Goal: Task Accomplishment & Management: Use online tool/utility

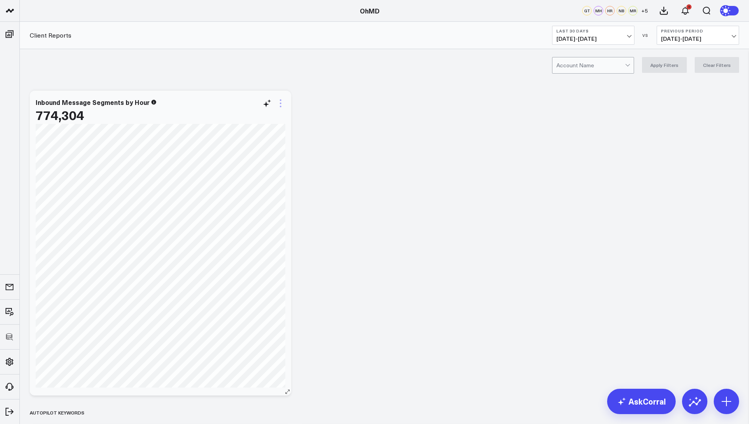
click at [277, 106] on icon at bounding box center [281, 104] width 10 height 10
click at [245, 267] on button "Edit Widget" at bounding box center [248, 270] width 58 height 7
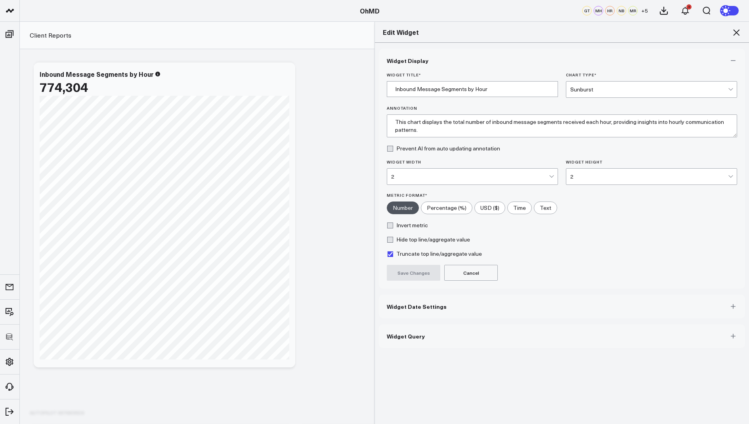
click at [412, 338] on span "Widget Query" at bounding box center [406, 336] width 38 height 6
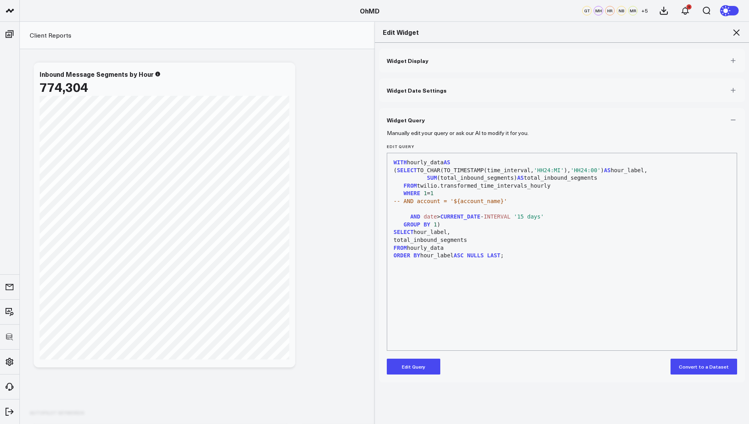
click at [599, 32] on icon at bounding box center [737, 33] width 10 height 10
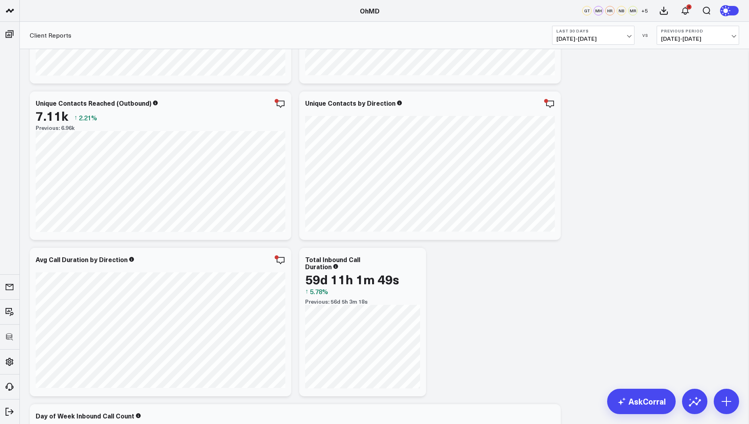
scroll to position [1909, 0]
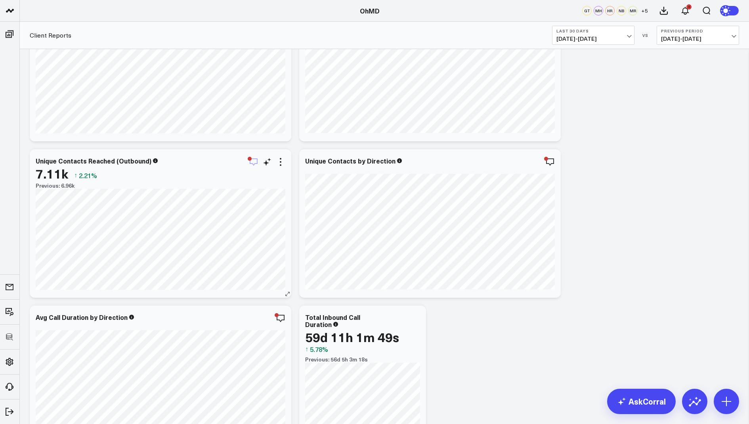
click at [250, 161] on icon "button" at bounding box center [254, 162] width 10 height 10
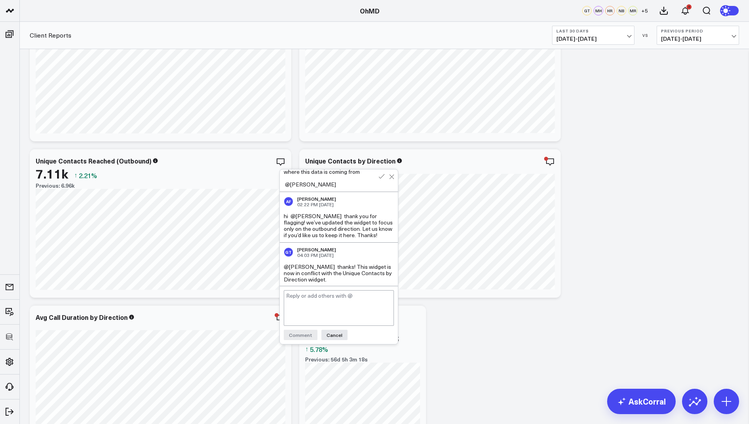
scroll to position [66, 0]
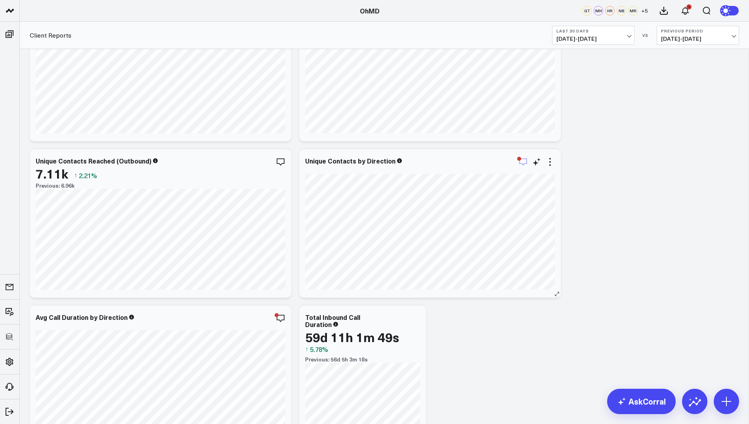
click at [520, 164] on icon "button" at bounding box center [523, 162] width 10 height 10
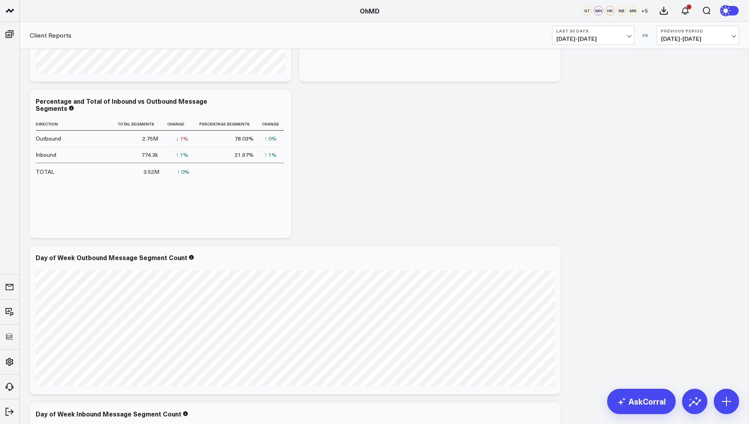
scroll to position [818, 0]
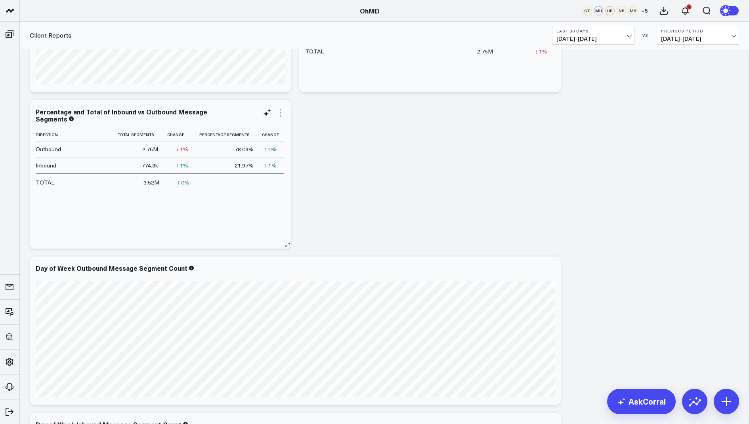
click at [280, 112] on icon at bounding box center [281, 113] width 2 height 2
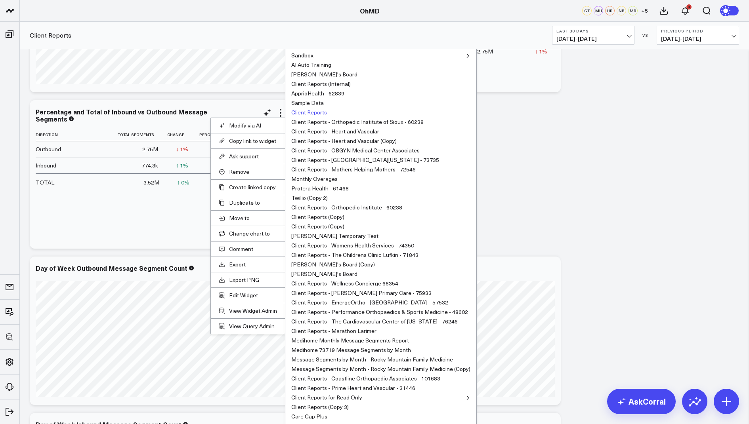
click at [303, 111] on button "Client Reports" at bounding box center [309, 113] width 36 height 6
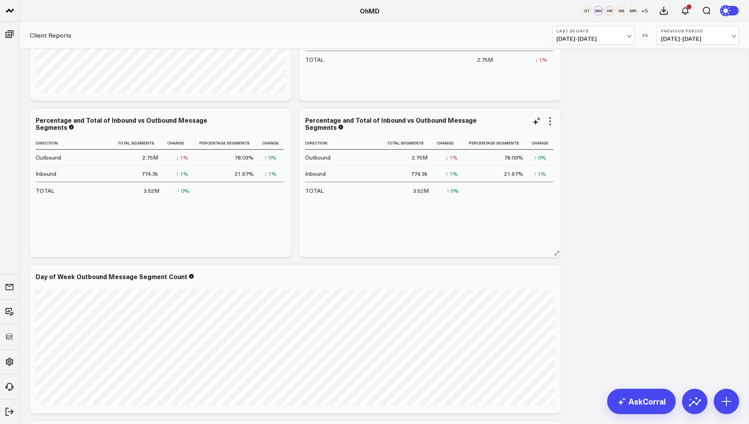
scroll to position [773, 0]
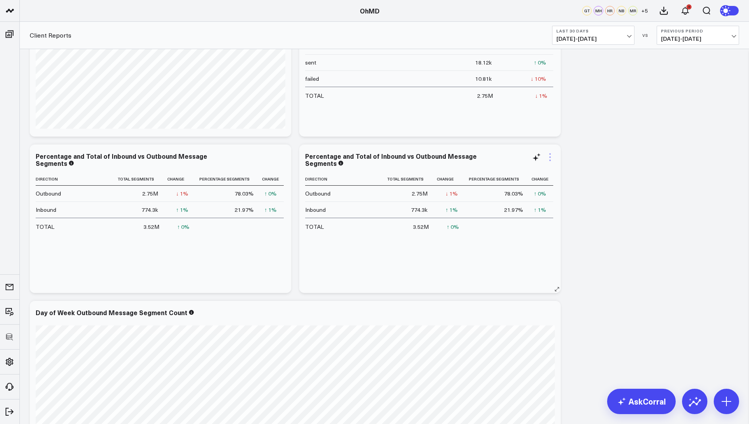
click at [552, 159] on icon at bounding box center [550, 158] width 10 height 10
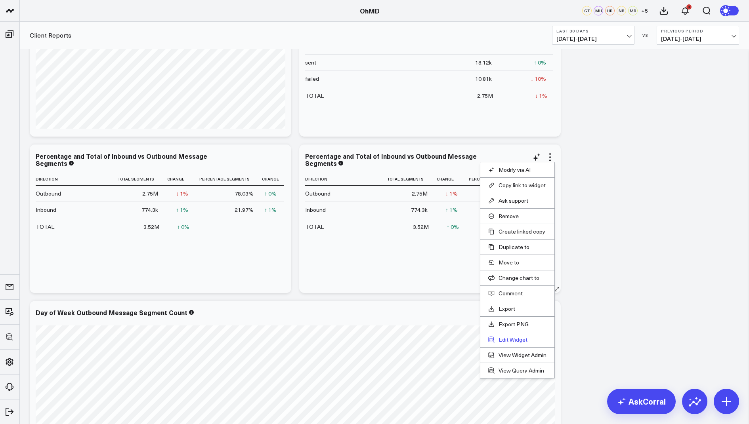
click at [511, 339] on button "Edit Widget" at bounding box center [517, 340] width 58 height 7
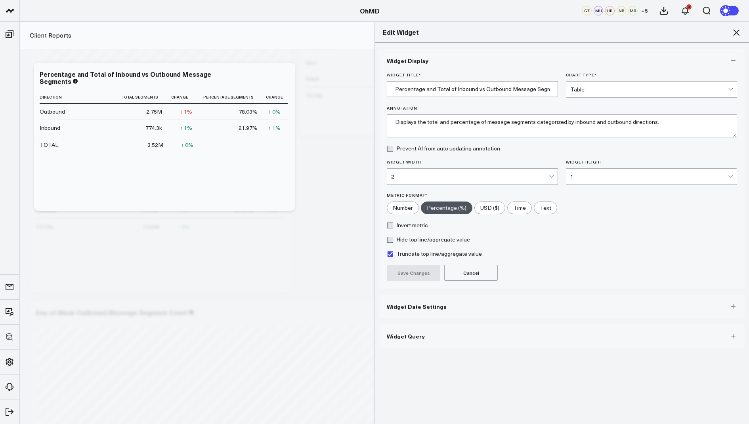
click at [415, 333] on span "Widget Query" at bounding box center [406, 336] width 38 height 6
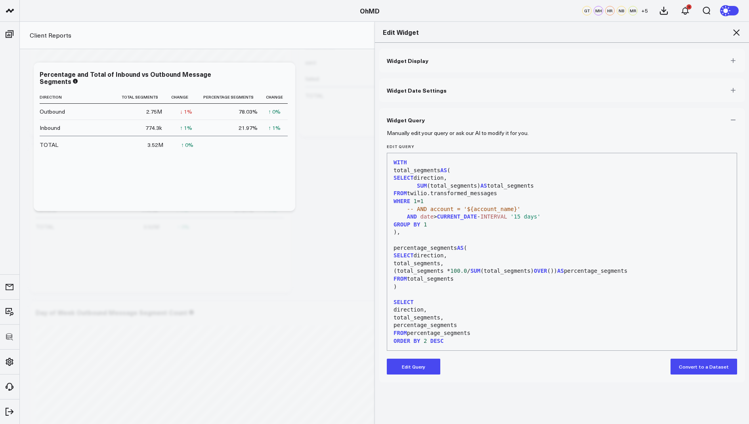
click at [411, 339] on button "Edit Query" at bounding box center [414, 367] width 54 height 16
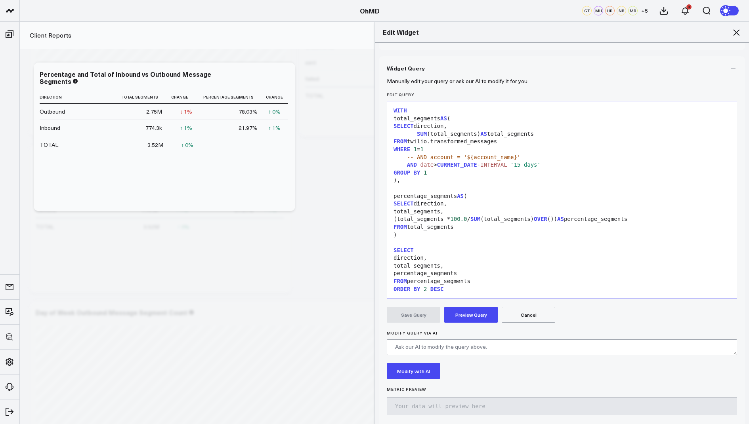
scroll to position [61, 0]
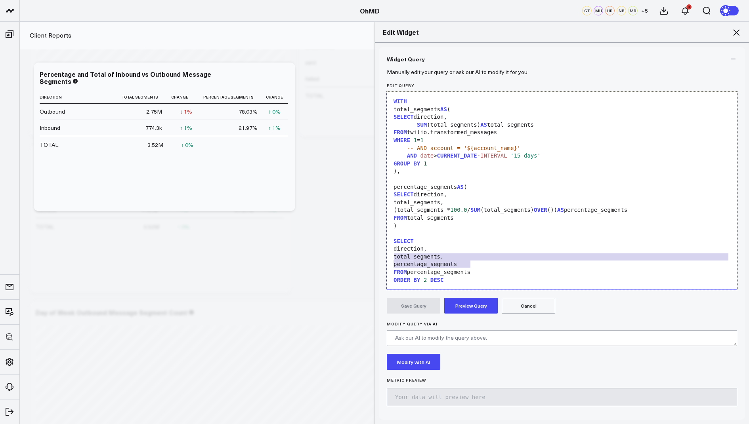
drag, startPoint x: 479, startPoint y: 264, endPoint x: 386, endPoint y: 258, distance: 93.8
click at [386, 258] on div "Manually edit your query or ask our AI to modify it for you. Edit Query 99 1 2 …" at bounding box center [562, 245] width 366 height 349
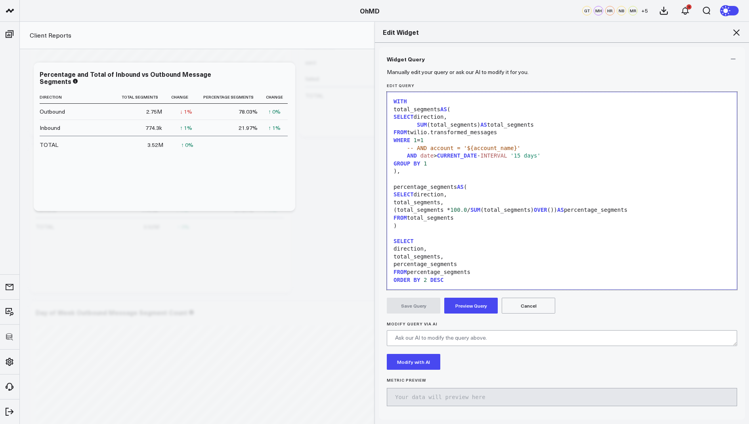
click at [451, 256] on div "total_segments," at bounding box center [562, 257] width 342 height 8
drag, startPoint x: 453, startPoint y: 115, endPoint x: 415, endPoint y: 116, distance: 37.3
click at [415, 116] on div "SELECT direction," at bounding box center [562, 117] width 342 height 8
click at [477, 126] on div "SUM ( total_segments ) AS total_segments" at bounding box center [562, 125] width 342 height 8
click at [567, 129] on div "FROM twilio.transformed_messages" at bounding box center [562, 133] width 342 height 8
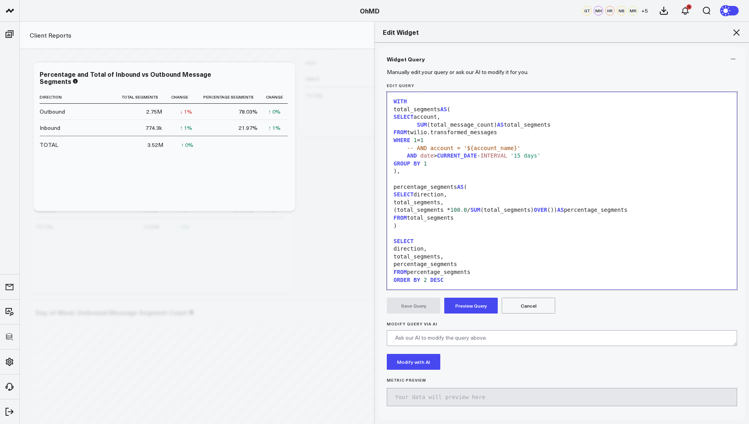
click at [563, 126] on div "SUM (total_message_count) AS total_segments" at bounding box center [562, 125] width 342 height 8
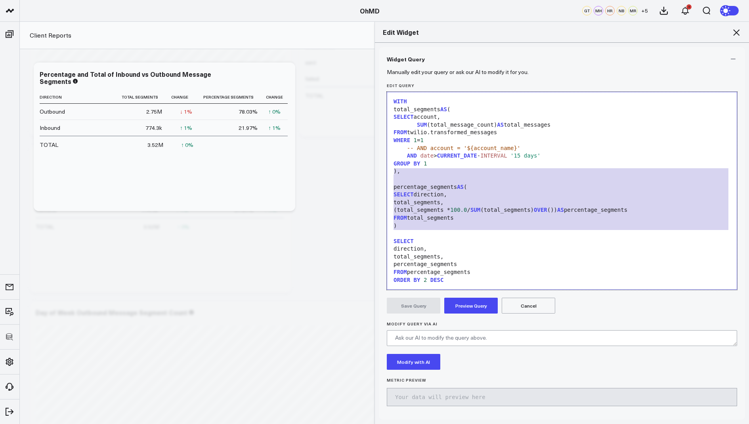
drag, startPoint x: 403, startPoint y: 229, endPoint x: 387, endPoint y: 170, distance: 61.3
click at [387, 170] on div "99 1 2 3 4 5 6 7 8 9 10 11 12 13 14 15 16 17 18 19 20 21 22 23 24 › ⌄ WITH tota…" at bounding box center [562, 191] width 350 height 198
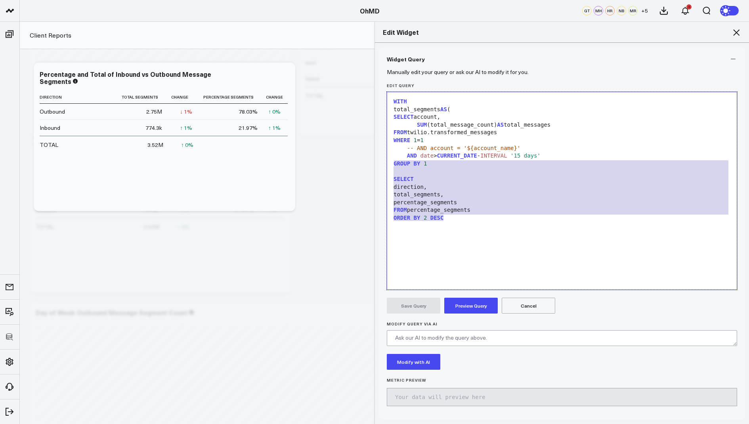
drag, startPoint x: 455, startPoint y: 220, endPoint x: 388, endPoint y: 164, distance: 86.9
click at [388, 164] on div "Selection deleted 99 1 2 3 4 5 6 7 8 9 10 11 12 13 14 15 16 › ⌄ WITH total_segm…" at bounding box center [562, 191] width 350 height 198
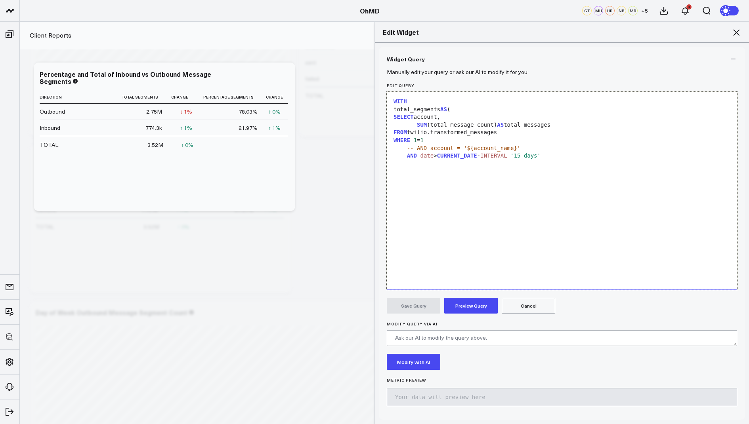
click at [407, 156] on span "AND" at bounding box center [412, 156] width 10 height 6
click at [555, 156] on div "AND date > CURRENT_DATE - INTERVAL '15 days'" at bounding box center [562, 156] width 342 height 8
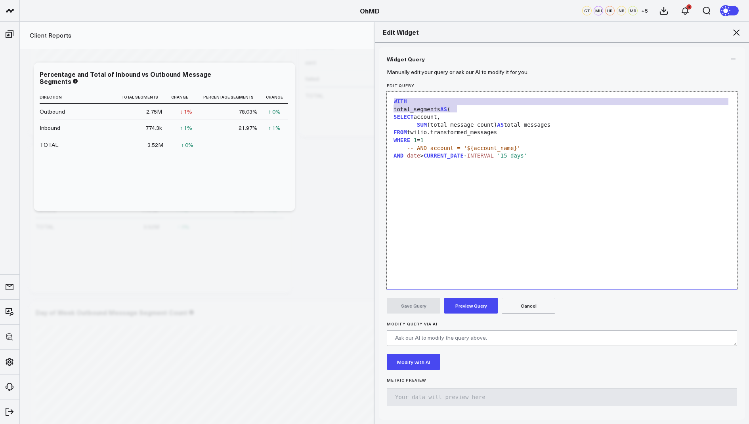
drag, startPoint x: 462, startPoint y: 109, endPoint x: 384, endPoint y: 98, distance: 78.0
click at [384, 98] on div "Manually edit your query or ask our AI to modify it for you. Edit Query Selecti…" at bounding box center [562, 245] width 366 height 349
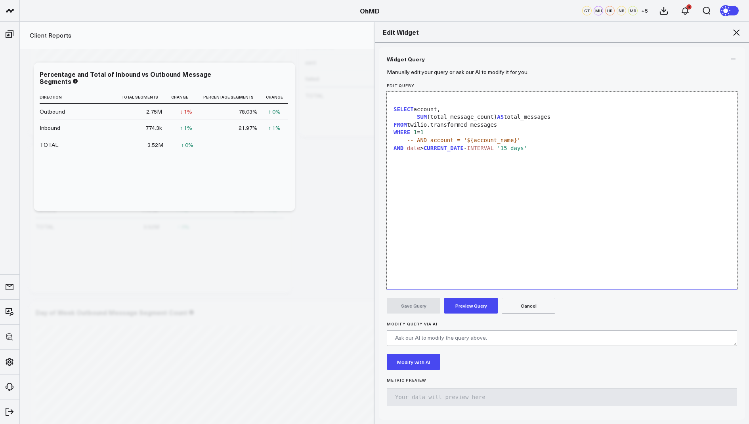
click at [394, 110] on span "SELECT" at bounding box center [404, 109] width 20 height 6
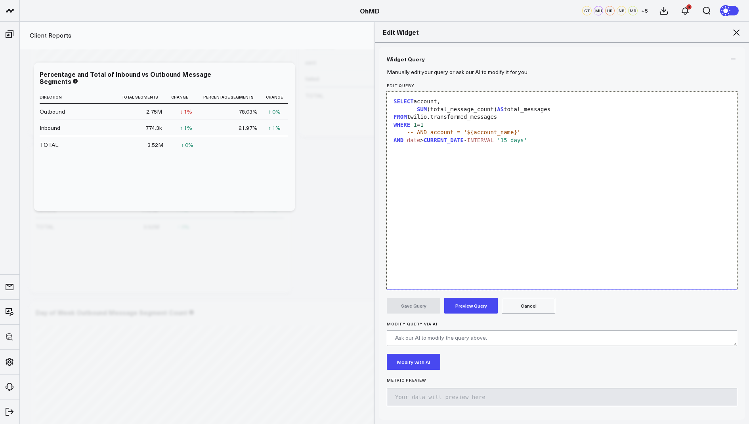
click at [418, 107] on span "SUM" at bounding box center [422, 109] width 10 height 6
click at [545, 140] on div "AND date > CURRENT_DATE - INTERVAL '15 days'" at bounding box center [562, 141] width 342 height 8
click at [417, 153] on div at bounding box center [562, 156] width 342 height 8
click at [415, 149] on div "AND" at bounding box center [562, 149] width 342 height 8
click at [474, 150] on div "AND status = 'failed'" at bounding box center [562, 149] width 342 height 8
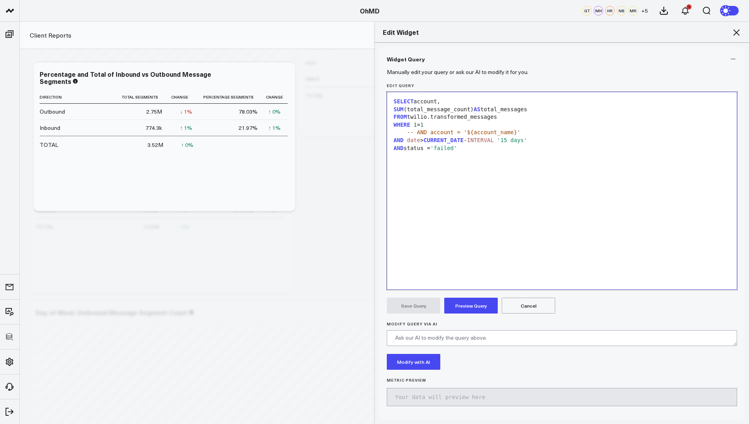
click at [467, 152] on div at bounding box center [562, 156] width 342 height 8
click at [403, 161] on div at bounding box center [562, 164] width 342 height 8
click at [471, 307] on button "Preview Query" at bounding box center [471, 306] width 54 height 16
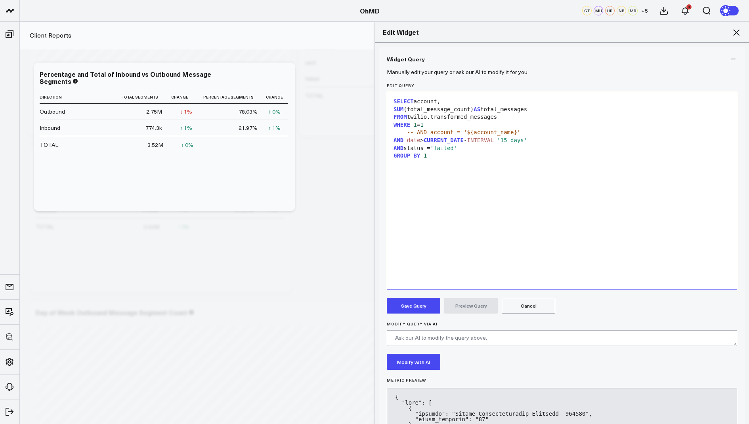
click at [406, 311] on button "Save Query" at bounding box center [414, 306] width 54 height 16
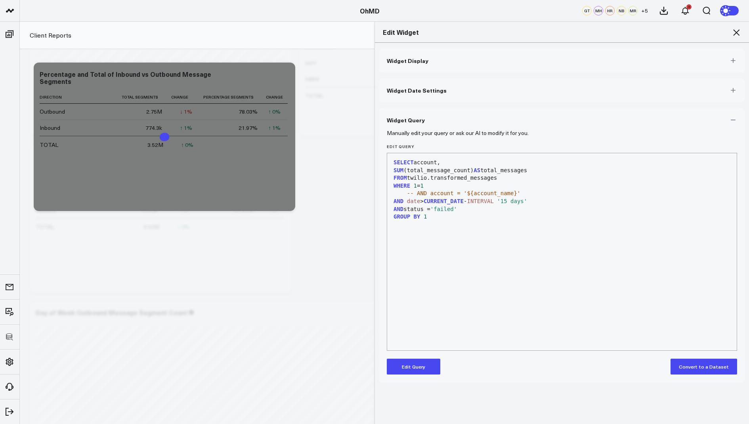
scroll to position [0, 0]
click at [599, 29] on icon at bounding box center [737, 33] width 10 height 10
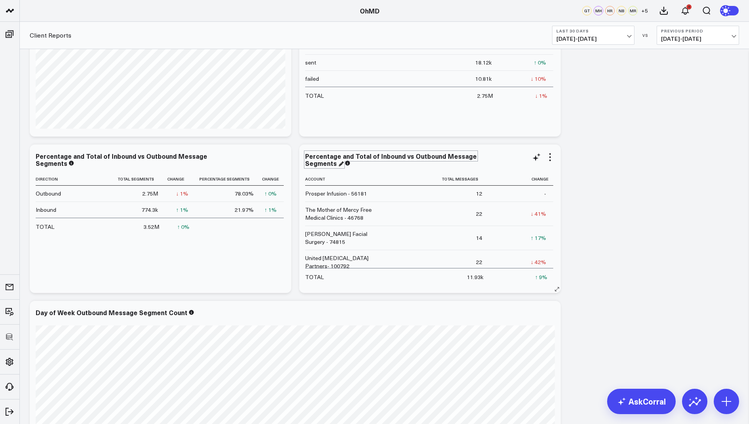
click at [477, 154] on div "Percentage and Total of Inbound vs Outbound Message Segments" at bounding box center [391, 160] width 172 height 16
drag, startPoint x: 501, startPoint y: 157, endPoint x: 365, endPoint y: 151, distance: 135.3
click at [365, 151] on div "Percentage and Total of Inbound vs Outbound Message Segments Account Total Mess…" at bounding box center [430, 219] width 262 height 149
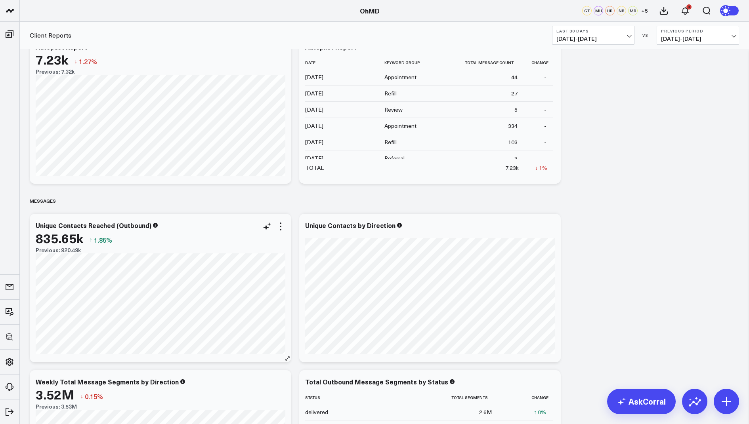
scroll to position [419, 0]
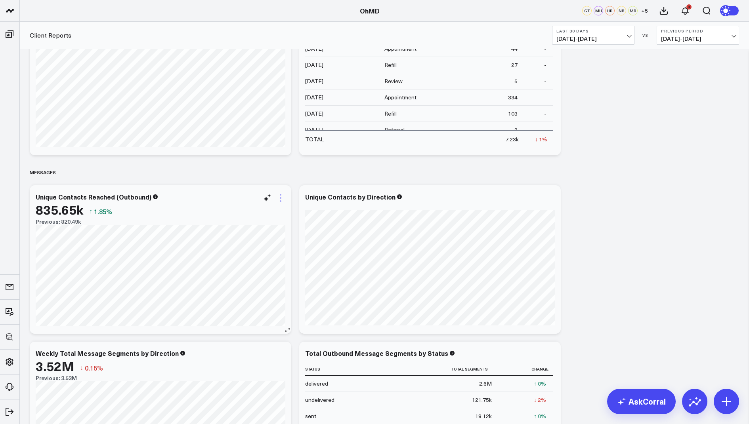
click at [280, 200] on icon at bounding box center [281, 198] width 10 height 10
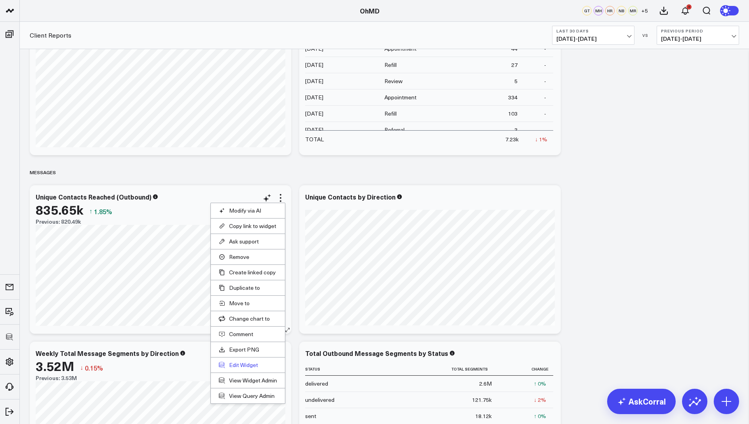
click at [235, 339] on button "Edit Widget" at bounding box center [248, 365] width 58 height 7
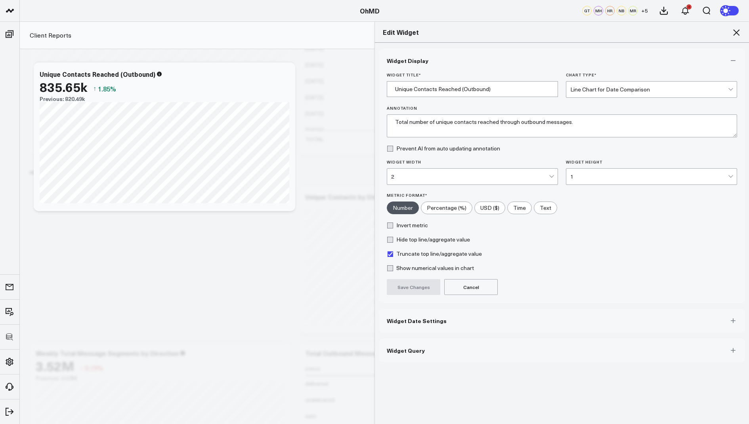
click at [421, 339] on button "Widget Query" at bounding box center [562, 351] width 366 height 24
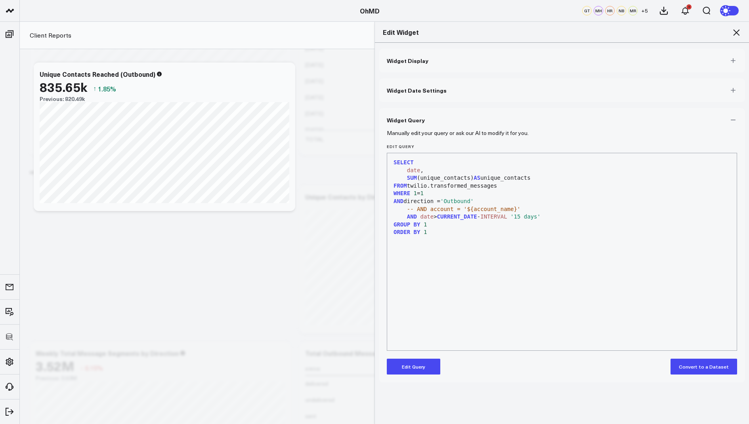
click at [599, 29] on icon at bounding box center [737, 33] width 10 height 10
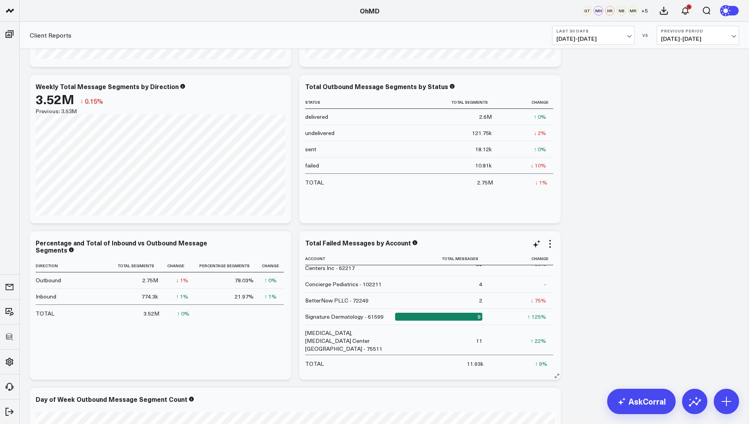
scroll to position [503, 0]
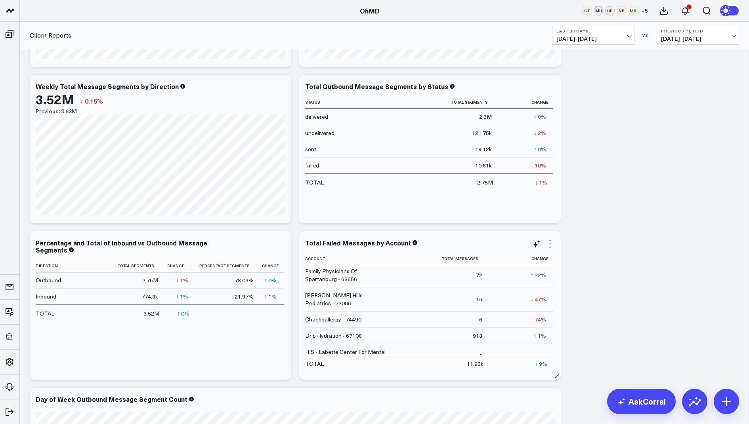
click at [553, 243] on icon at bounding box center [550, 244] width 10 height 10
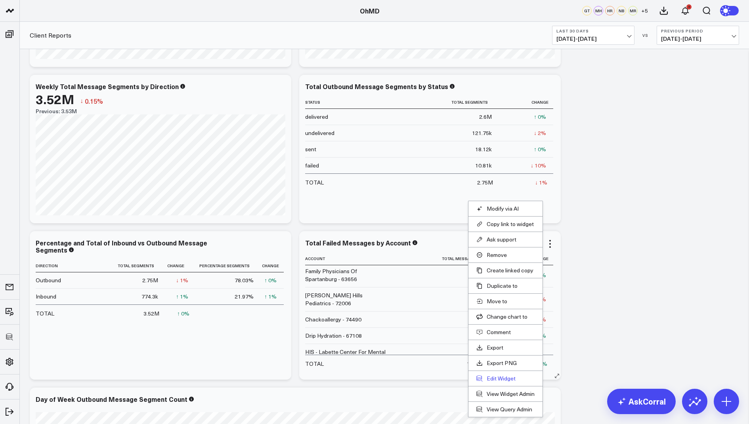
click at [499, 339] on button "Edit Widget" at bounding box center [505, 378] width 58 height 7
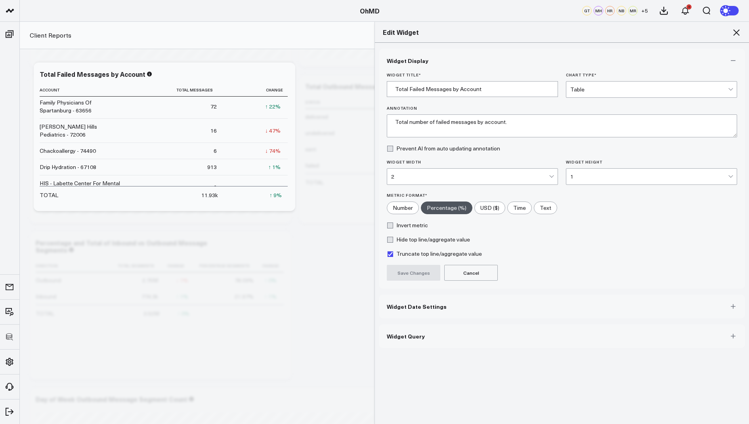
click at [405, 333] on span "Widget Query" at bounding box center [406, 336] width 38 height 6
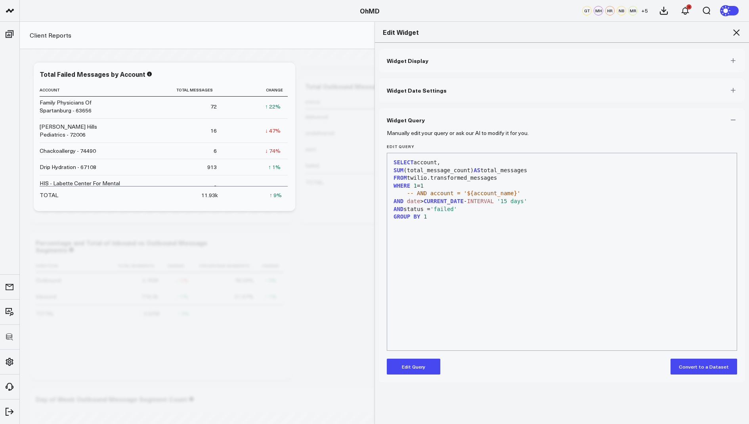
click at [405, 339] on button "Edit Query" at bounding box center [414, 367] width 54 height 16
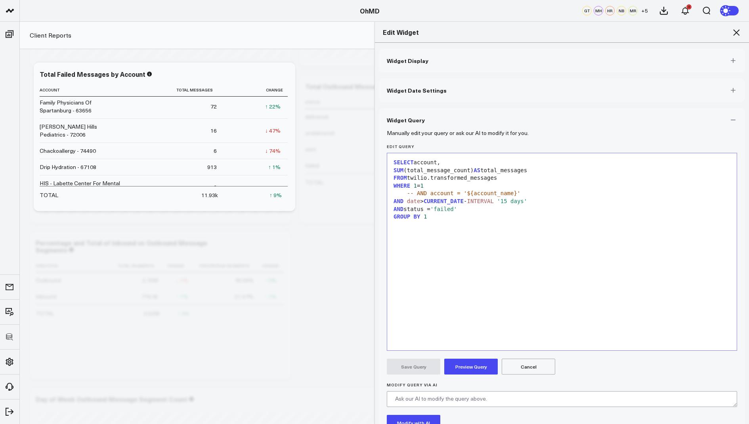
click at [440, 217] on div "GROUP BY 1" at bounding box center [562, 217] width 342 height 8
click at [586, 246] on div "SELECT account, SUM (total_message_count) AS total_messages FROM twilio.transfo…" at bounding box center [562, 251] width 342 height 189
click at [465, 339] on button "Preview Query" at bounding box center [471, 367] width 54 height 16
click at [417, 222] on span "BY" at bounding box center [420, 225] width 7 height 6
click at [466, 339] on button "Preview Query" at bounding box center [471, 367] width 54 height 16
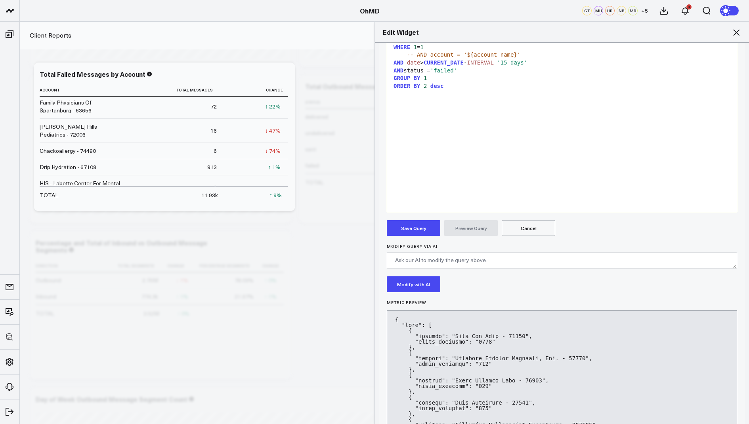
scroll to position [145, 0]
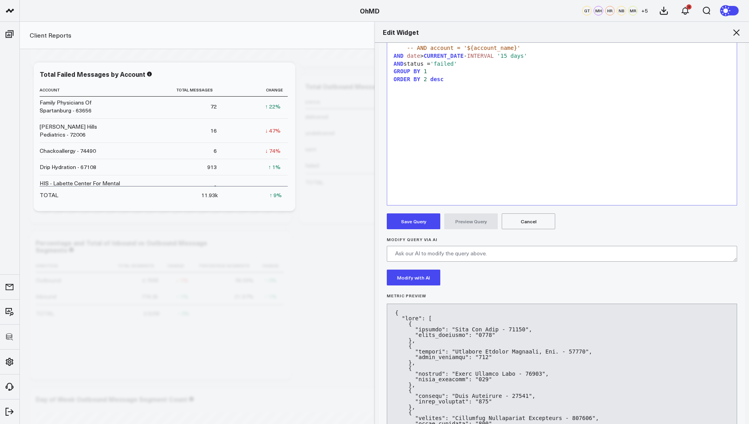
click at [409, 222] on button "Save Query" at bounding box center [414, 222] width 54 height 16
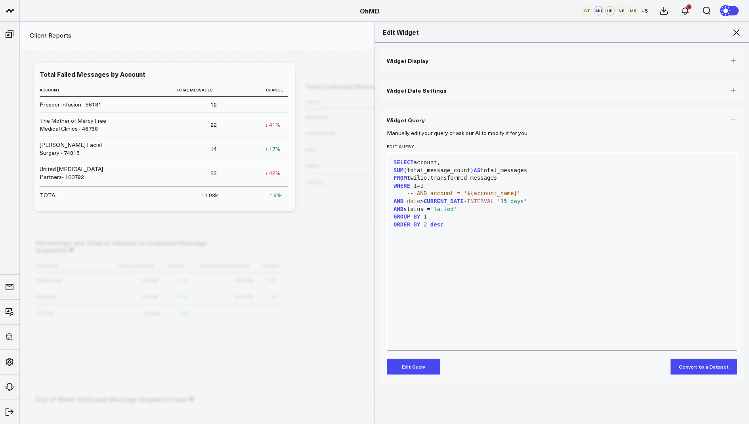
scroll to position [0, 0]
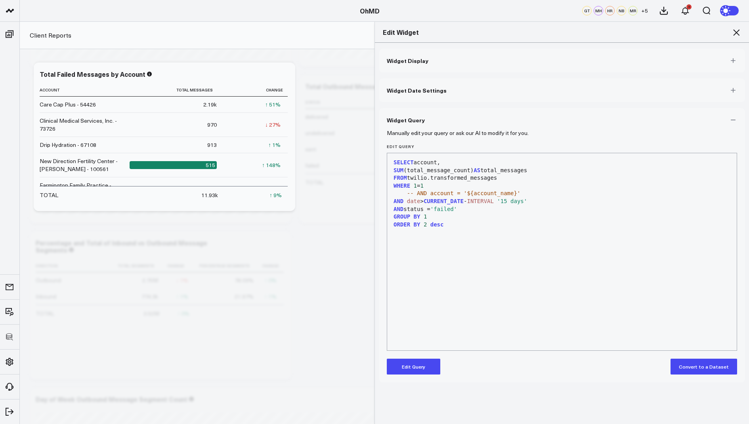
click at [599, 29] on icon at bounding box center [737, 33] width 10 height 10
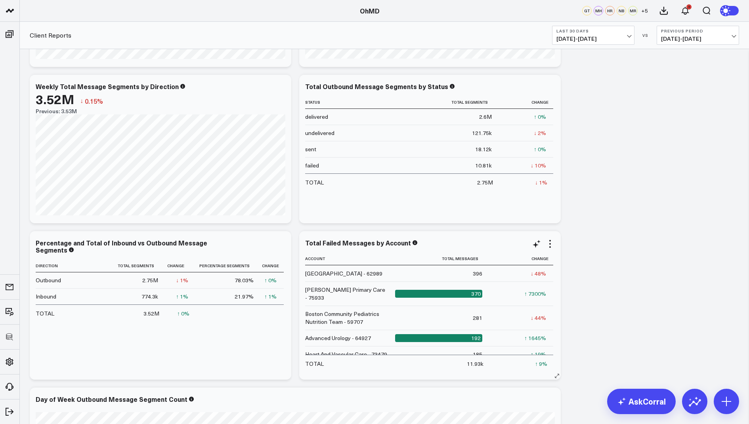
scroll to position [130, 0]
click at [551, 241] on icon at bounding box center [550, 244] width 10 height 10
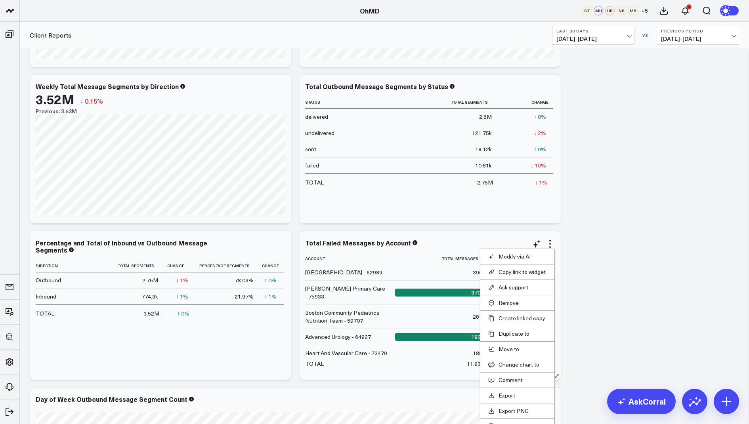
scroll to position [720, 0]
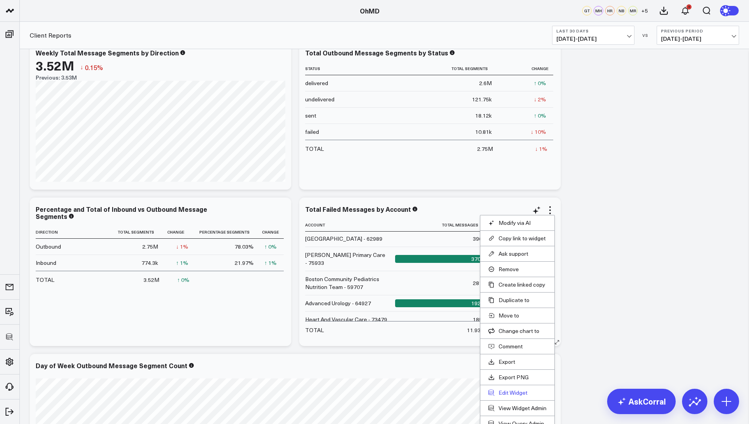
click at [513, 339] on button "Edit Widget" at bounding box center [517, 393] width 58 height 7
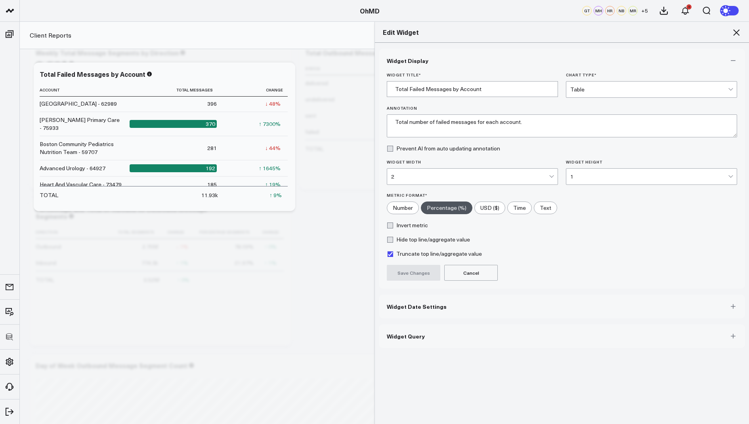
click at [409, 224] on label "Invert metric" at bounding box center [407, 225] width 41 height 6
click at [393, 224] on input "Invert metric" at bounding box center [390, 225] width 6 height 6
checkbox input "true"
click at [419, 271] on button "Save Changes" at bounding box center [414, 273] width 54 height 16
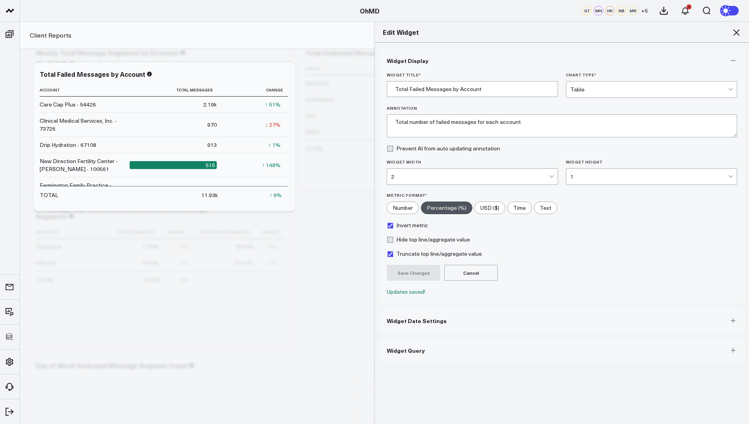
click at [599, 34] on icon at bounding box center [737, 33] width 10 height 10
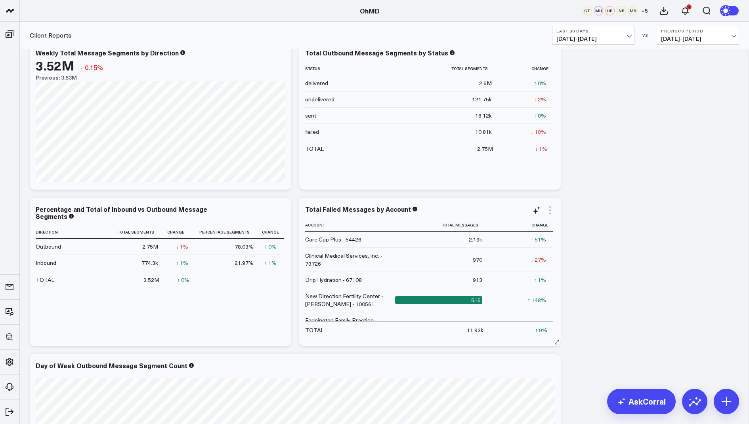
click at [549, 210] on icon at bounding box center [550, 211] width 10 height 10
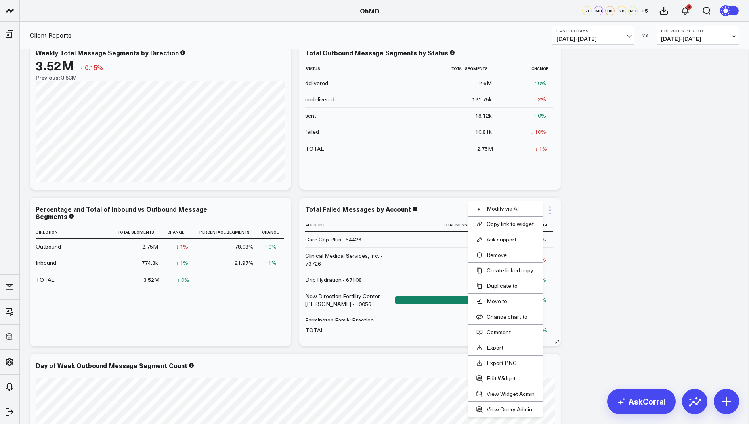
click at [547, 208] on icon at bounding box center [550, 211] width 10 height 10
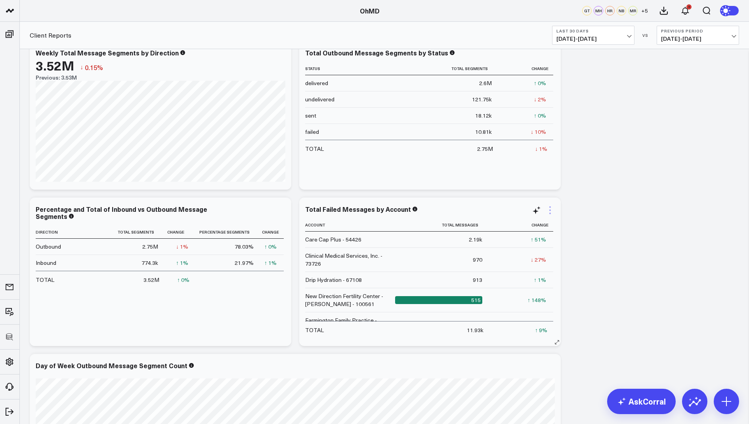
click at [550, 213] on icon at bounding box center [550, 214] width 2 height 2
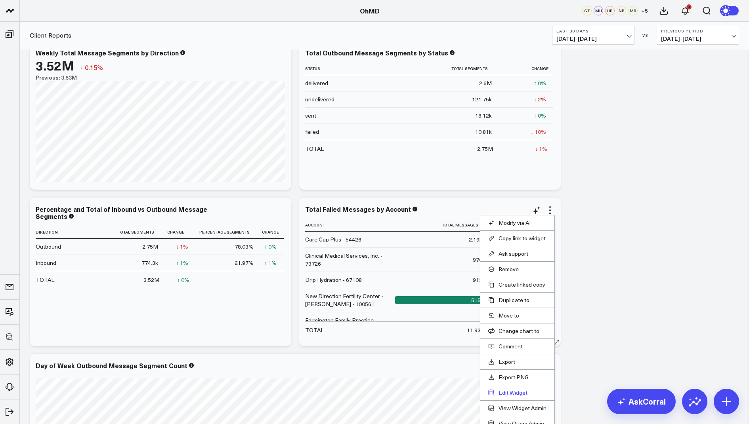
click at [506, 339] on button "Edit Widget" at bounding box center [517, 393] width 58 height 7
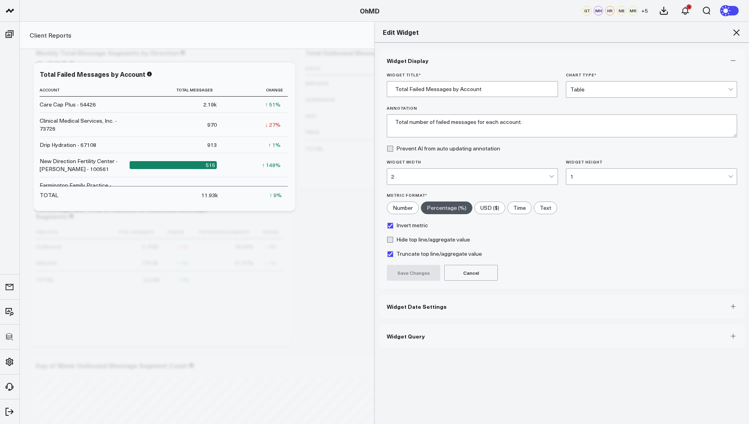
click at [599, 29] on icon at bounding box center [737, 33] width 10 height 10
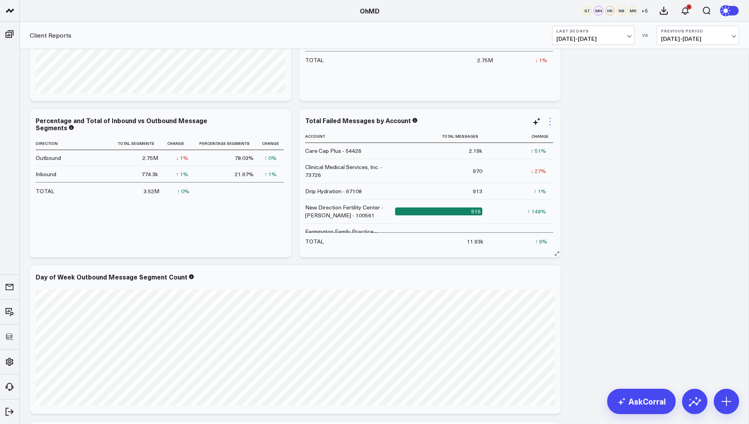
click at [554, 119] on icon at bounding box center [550, 122] width 10 height 10
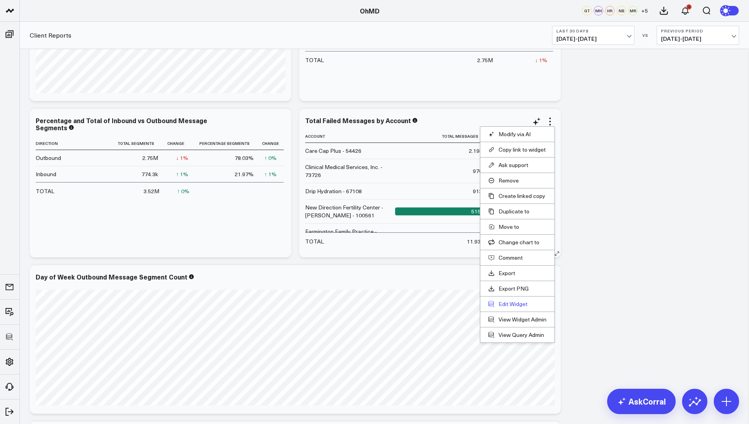
click at [504, 305] on button "Edit Widget" at bounding box center [517, 304] width 58 height 7
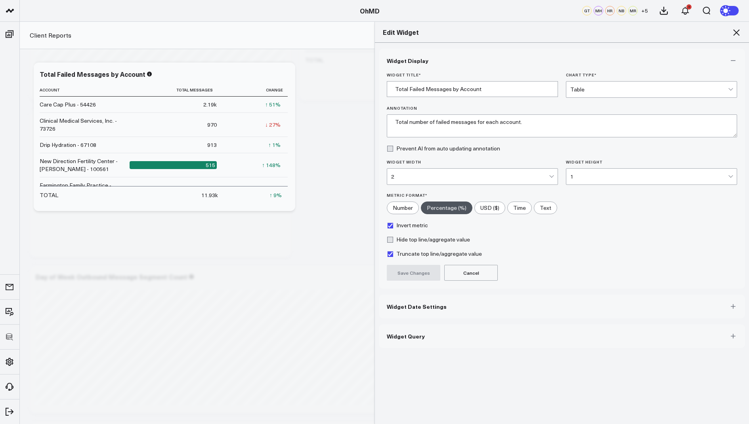
click at [398, 225] on label "Invert metric" at bounding box center [407, 225] width 41 height 6
click at [393, 225] on input "Invert metric" at bounding box center [390, 225] width 6 height 6
checkbox input "false"
click at [410, 272] on button "Save Changes" at bounding box center [414, 273] width 54 height 16
click at [737, 30] on icon at bounding box center [737, 33] width 10 height 10
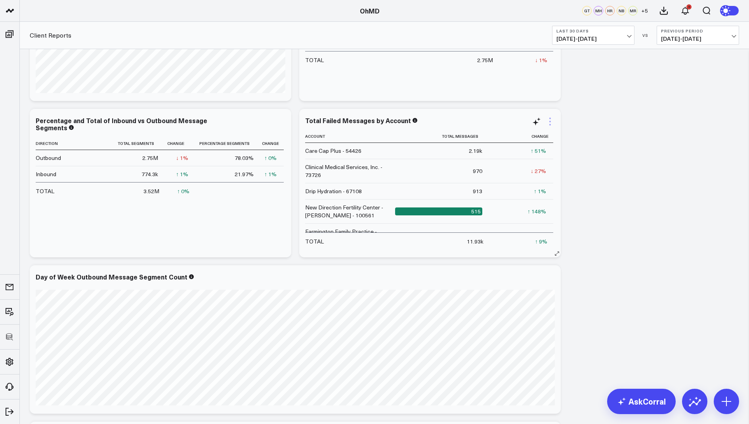
click at [553, 125] on icon at bounding box center [550, 122] width 10 height 10
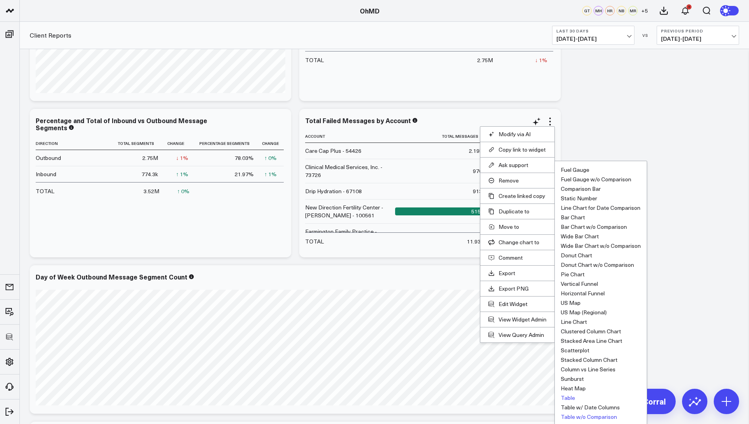
click at [584, 418] on button "Table w/o Comparison" at bounding box center [589, 418] width 56 height 6
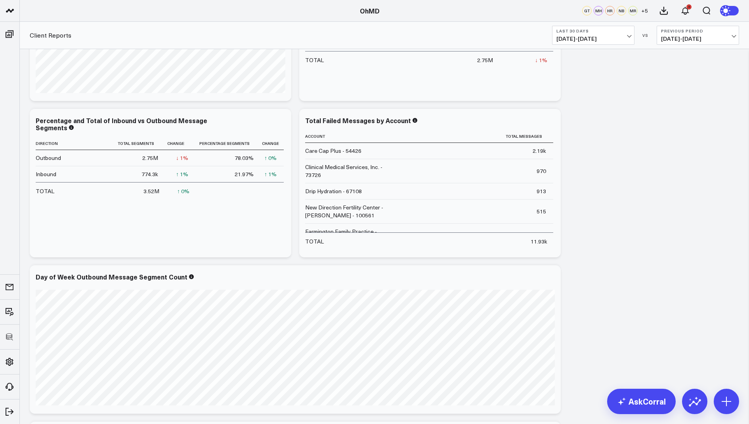
scroll to position [784, 0]
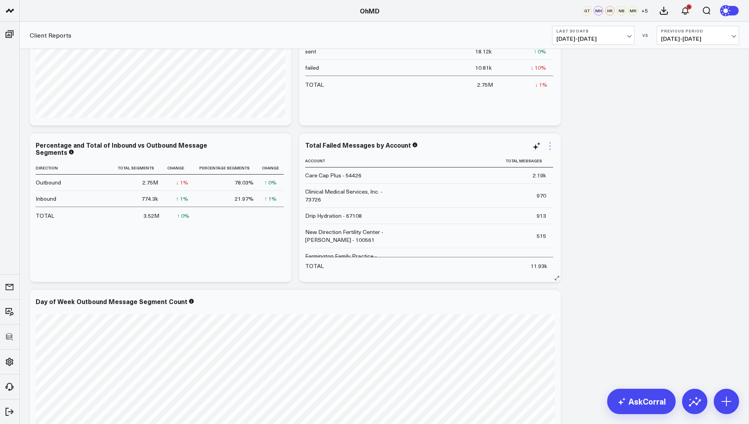
click at [551, 148] on icon at bounding box center [550, 146] width 10 height 10
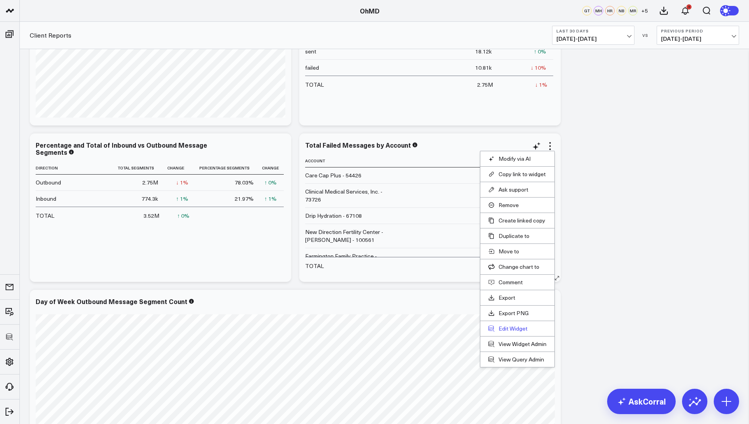
click at [507, 328] on button "Edit Widget" at bounding box center [517, 328] width 58 height 7
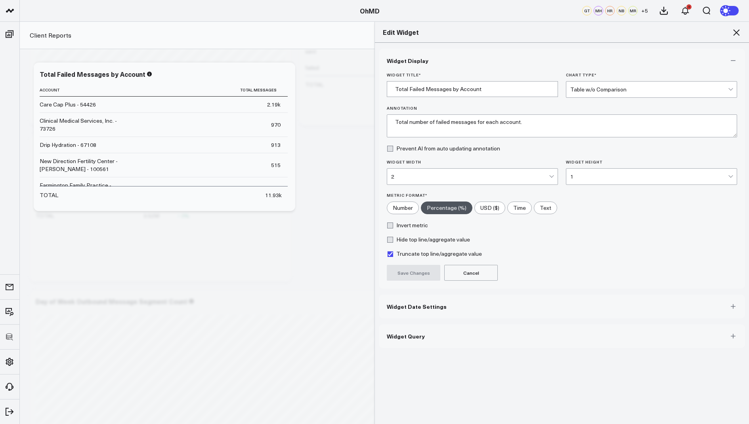
click at [413, 333] on span "Widget Query" at bounding box center [406, 336] width 38 height 6
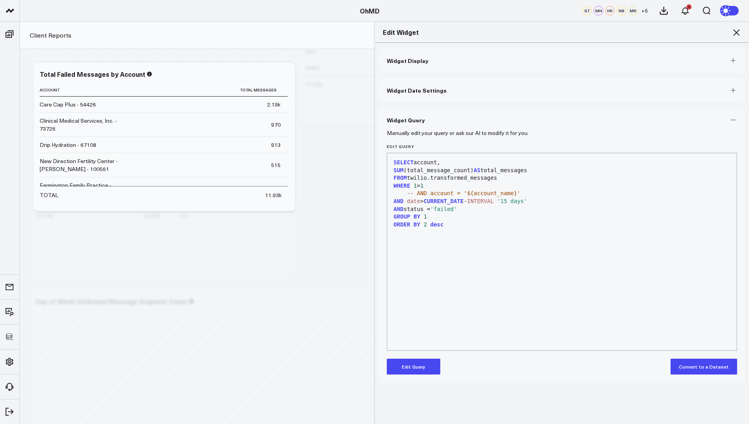
click at [413, 359] on button "Edit Query" at bounding box center [414, 367] width 54 height 16
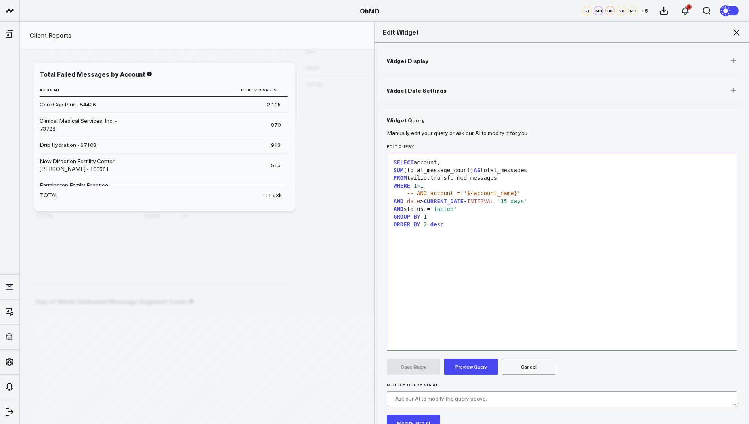
click at [471, 206] on div "AND status = 'failed'" at bounding box center [562, 210] width 342 height 8
click at [460, 221] on div "GROUP BY 1" at bounding box center [562, 225] width 342 height 8
click at [461, 365] on button "Preview Query" at bounding box center [471, 367] width 54 height 16
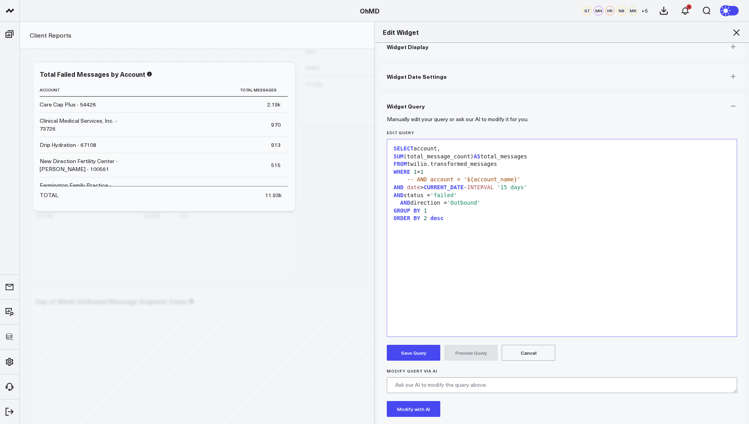
click at [400, 356] on button "Save Query" at bounding box center [414, 353] width 54 height 16
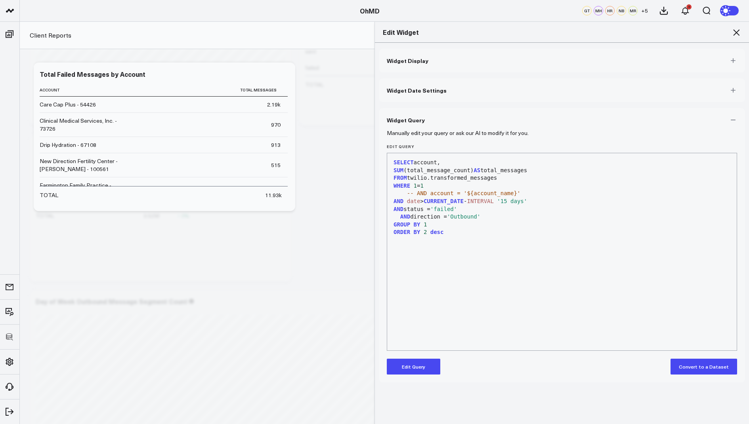
scroll to position [0, 0]
click at [736, 35] on icon at bounding box center [737, 33] width 10 height 10
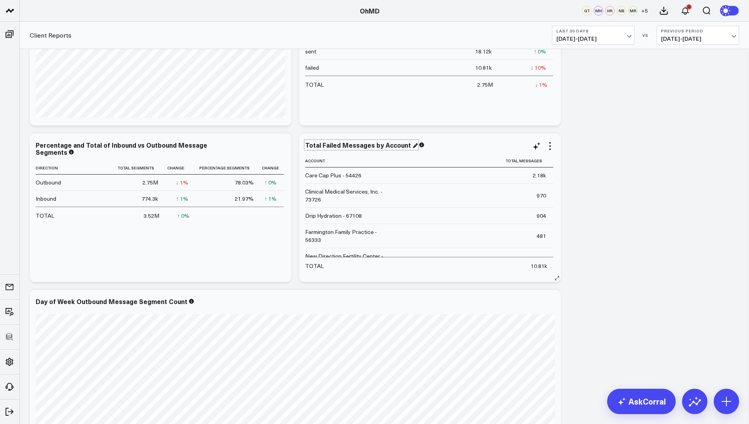
click at [319, 145] on div "Total Failed Messages by Account" at bounding box center [361, 145] width 113 height 9
click at [319, 145] on div "Total Failed Messages by Account" at bounding box center [358, 145] width 107 height 9
click at [552, 146] on icon at bounding box center [550, 146] width 10 height 10
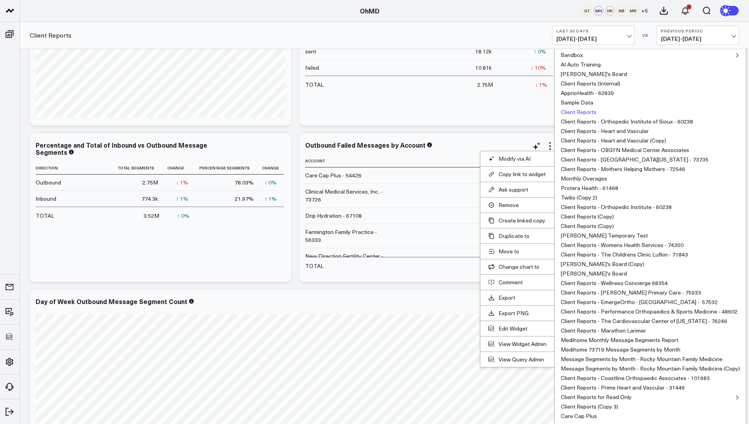
click at [581, 109] on button "Client Reports" at bounding box center [579, 112] width 36 height 6
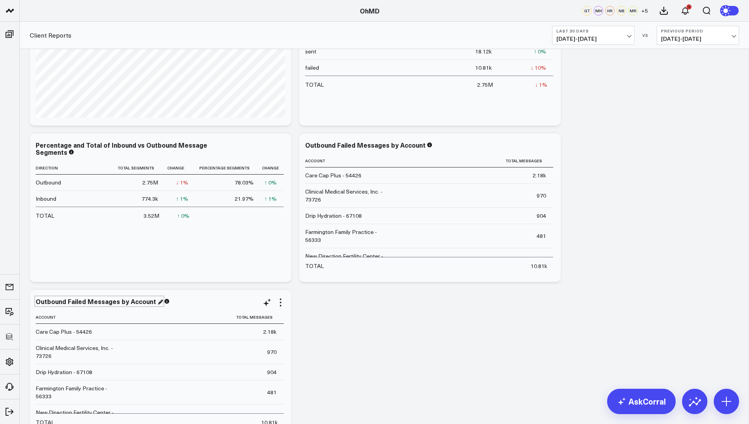
click at [149, 301] on div "Outbound Failed Messages by Account" at bounding box center [99, 301] width 127 height 9
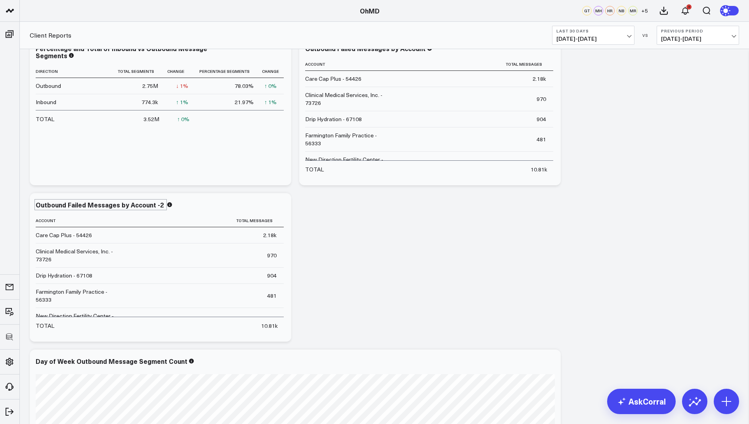
scroll to position [890, 0]
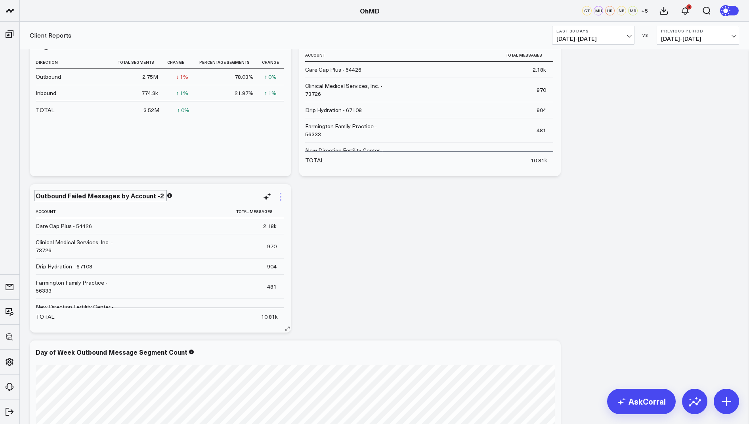
click at [281, 194] on icon at bounding box center [281, 197] width 10 height 10
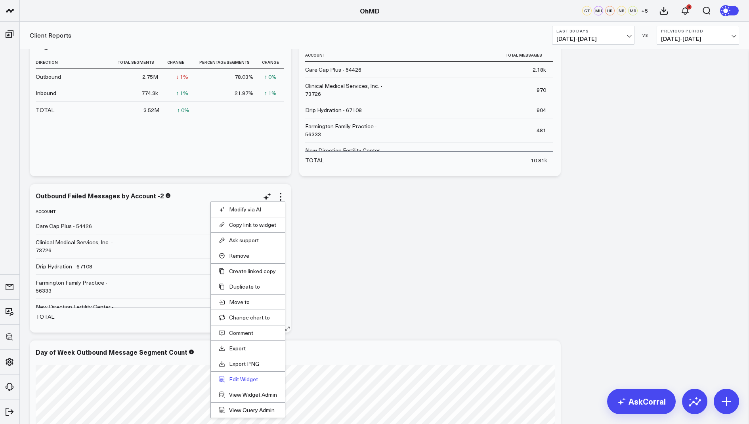
click at [235, 376] on button "Edit Widget" at bounding box center [248, 379] width 58 height 7
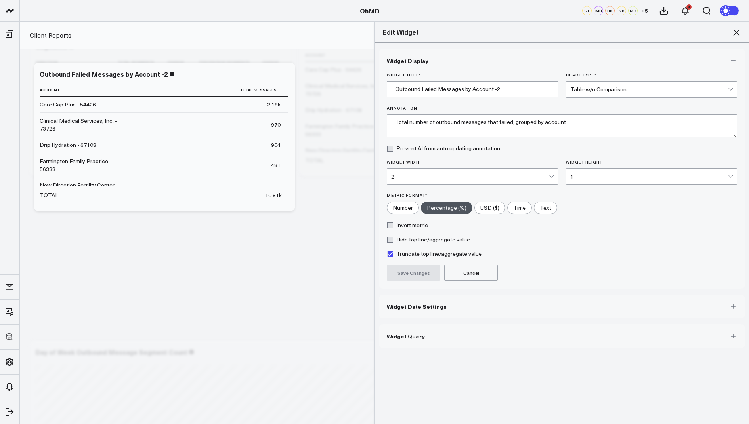
click at [428, 334] on button "Widget Query" at bounding box center [562, 337] width 366 height 24
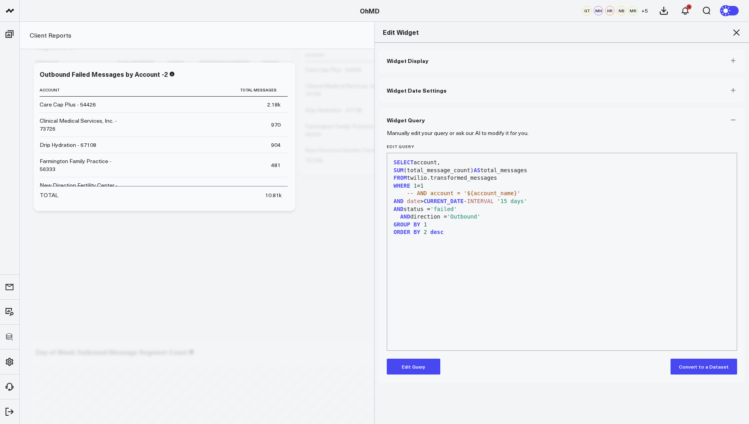
click at [409, 369] on button "Edit Query" at bounding box center [414, 367] width 54 height 16
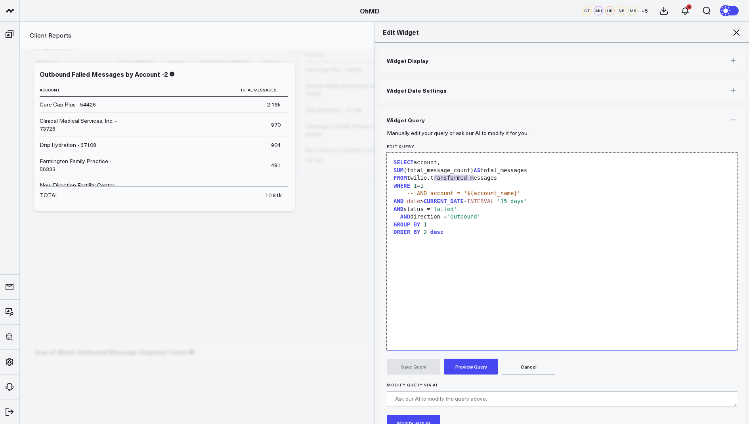
drag, startPoint x: 472, startPoint y: 178, endPoint x: 433, endPoint y: 179, distance: 38.9
click at [433, 179] on div "FROM twilio.transformed_messages" at bounding box center [562, 178] width 342 height 8
drag, startPoint x: 424, startPoint y: 163, endPoint x: 417, endPoint y: 163, distance: 7.2
click at [417, 163] on div "SELECT account," at bounding box center [562, 163] width 342 height 8
click at [448, 239] on div at bounding box center [562, 241] width 342 height 8
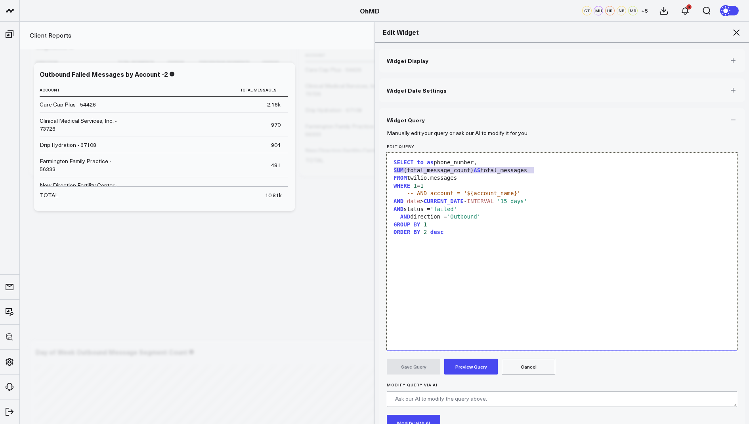
drag, startPoint x: 535, startPoint y: 170, endPoint x: 389, endPoint y: 172, distance: 145.9
click at [389, 172] on div "Selection deleted 99 1 2 3 4 5 6 7 8 9 10 11 › ⌄ SELECT to as phone_number, SUM…" at bounding box center [562, 252] width 350 height 198
click at [437, 187] on div "WHERE 1 = 1" at bounding box center [562, 186] width 342 height 8
click at [427, 170] on div "COUNT (*)" at bounding box center [562, 171] width 342 height 8
click at [440, 169] on div "COUNT ( * )" at bounding box center [562, 171] width 342 height 8
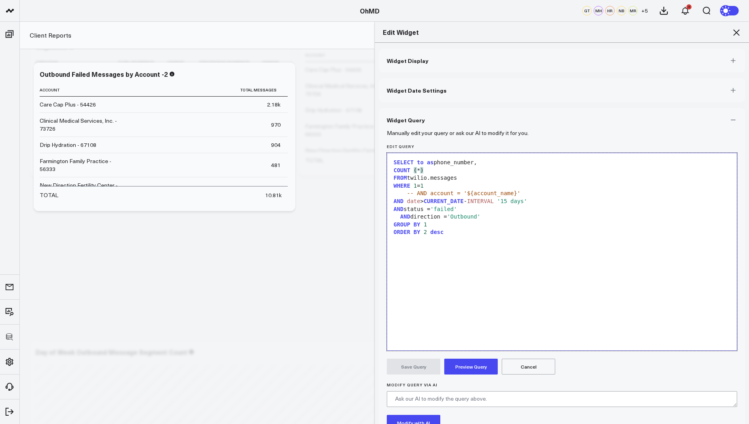
click at [430, 168] on div "COUNT ( * )" at bounding box center [562, 171] width 342 height 8
click at [434, 172] on div "COUNT ( * )" at bounding box center [562, 171] width 342 height 8
click at [461, 218] on span "'Outbound'" at bounding box center [463, 217] width 33 height 6
click at [479, 294] on div "SELECT to as phone_number, COUNT (*) as messages FROM twilio.messages WHERE 1 =…" at bounding box center [562, 251] width 342 height 189
click at [474, 366] on button "Preview Query" at bounding box center [471, 367] width 54 height 16
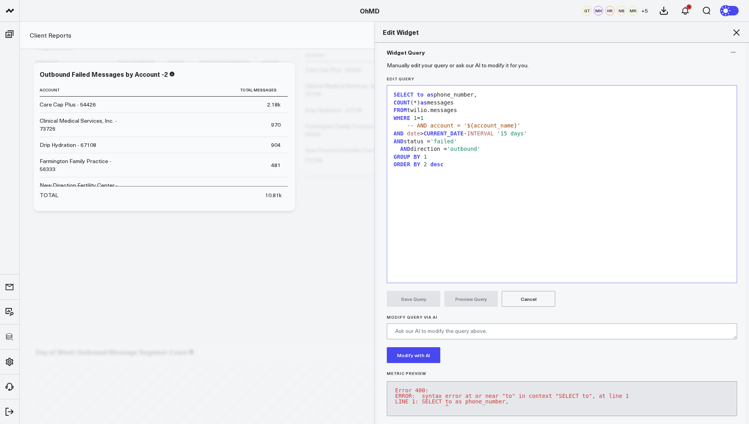
scroll to position [83, 0]
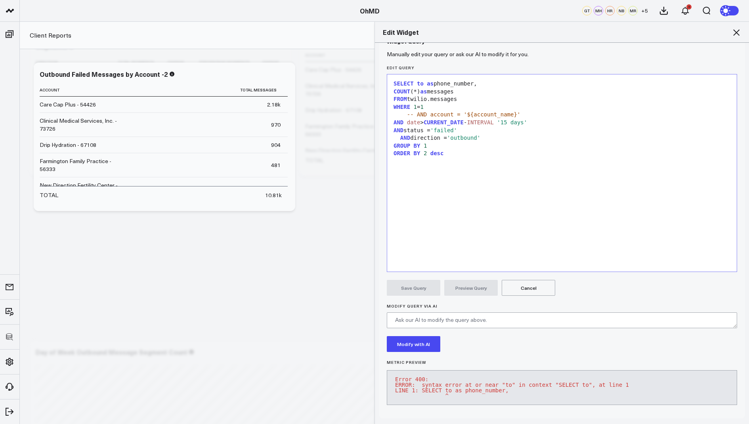
click at [416, 81] on div "SELECT to as phone_number," at bounding box center [562, 84] width 342 height 8
click at [415, 80] on div "SELECT to as phone_number," at bounding box center [562, 84] width 342 height 8
click at [416, 80] on div "SELECT to as phone_number," at bounding box center [562, 84] width 342 height 8
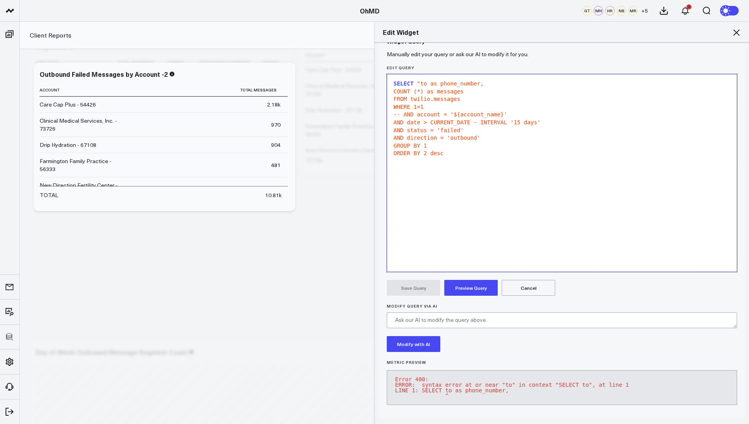
click at [427, 80] on span ""to as phone_number," at bounding box center [450, 83] width 67 height 6
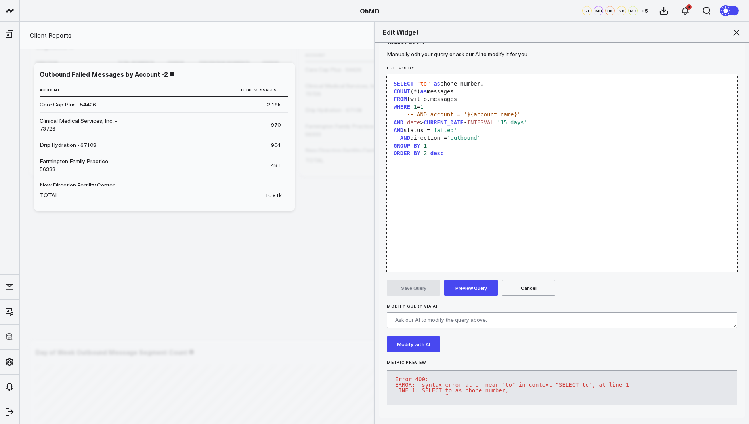
click at [463, 289] on button "Preview Query" at bounding box center [471, 288] width 54 height 16
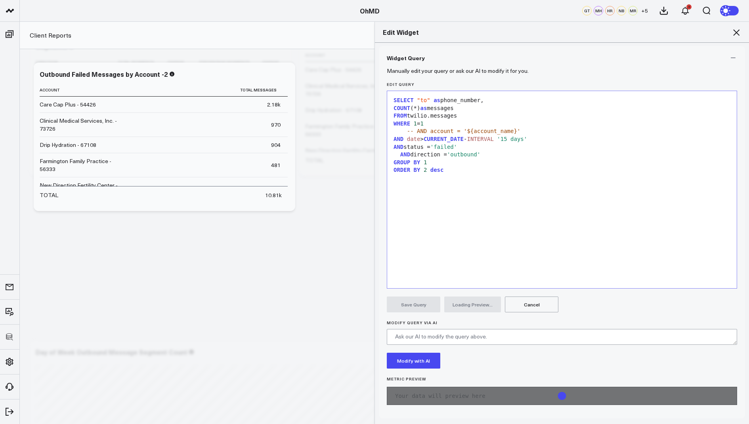
scroll to position [72, 0]
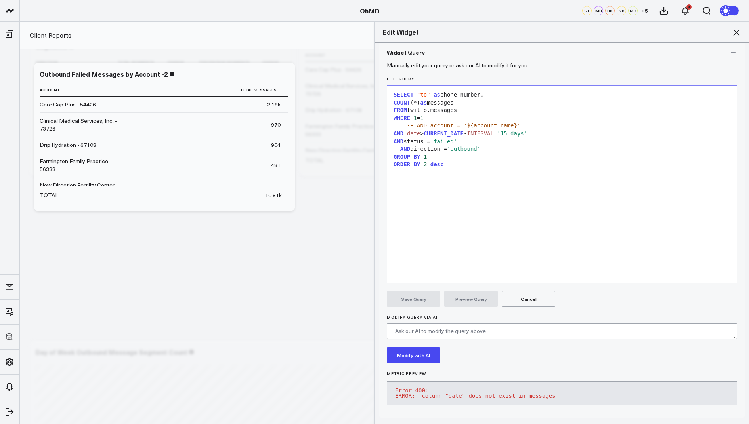
click at [421, 130] on div "AND date > CURRENT_DATE - INTERVAL '15 days'" at bounding box center [562, 134] width 342 height 8
click at [469, 291] on button "Preview Query" at bounding box center [471, 299] width 54 height 16
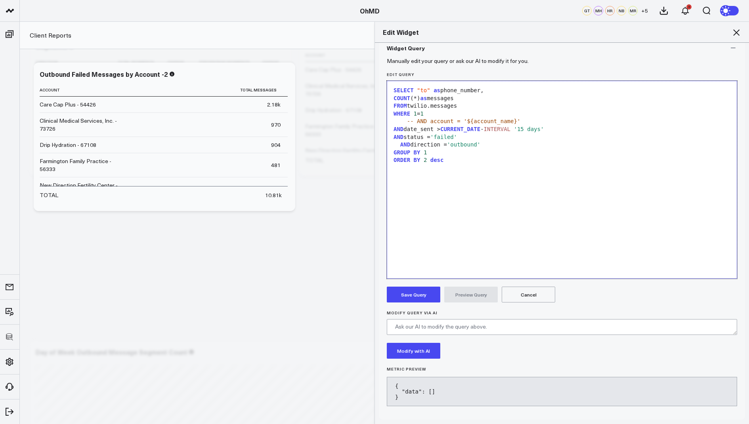
click at [480, 145] on span "'outbound'" at bounding box center [463, 144] width 33 height 6
click at [470, 301] on button "Preview Query" at bounding box center [471, 295] width 54 height 16
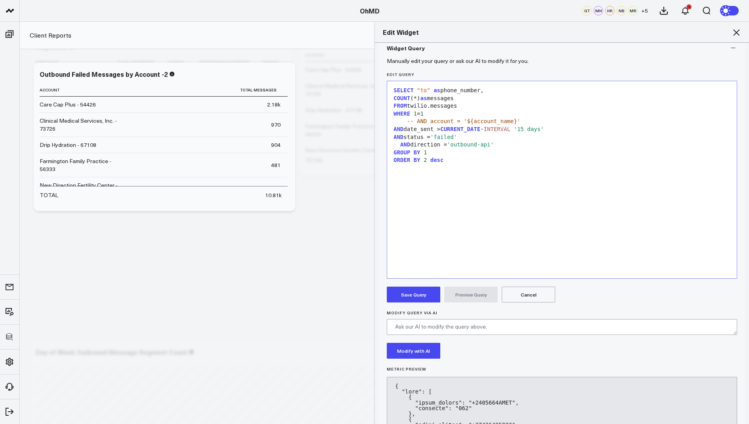
click at [406, 296] on button "Save Query" at bounding box center [414, 295] width 54 height 16
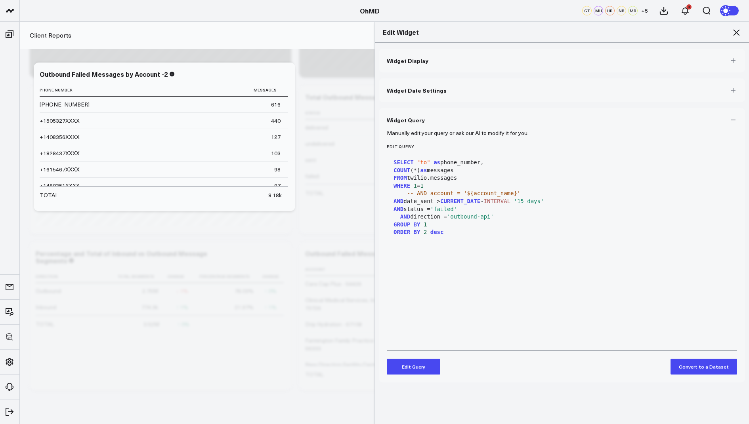
scroll to position [640, 0]
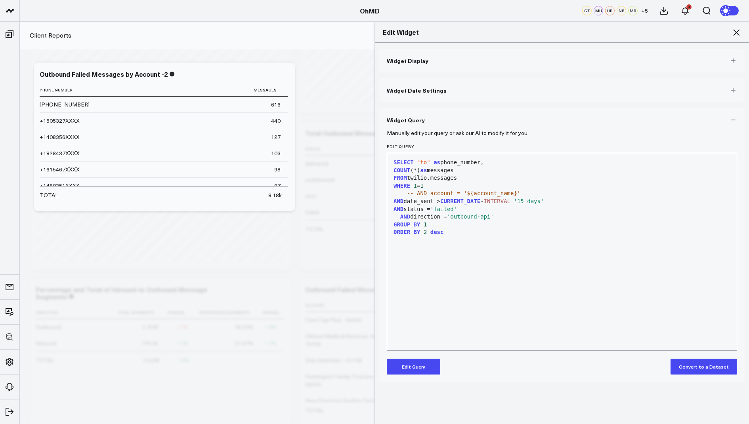
click at [734, 34] on icon at bounding box center [737, 33] width 10 height 10
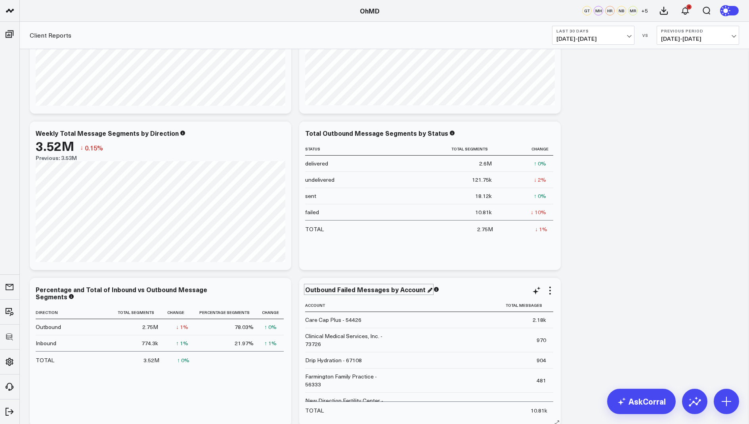
scroll to position [952, 0]
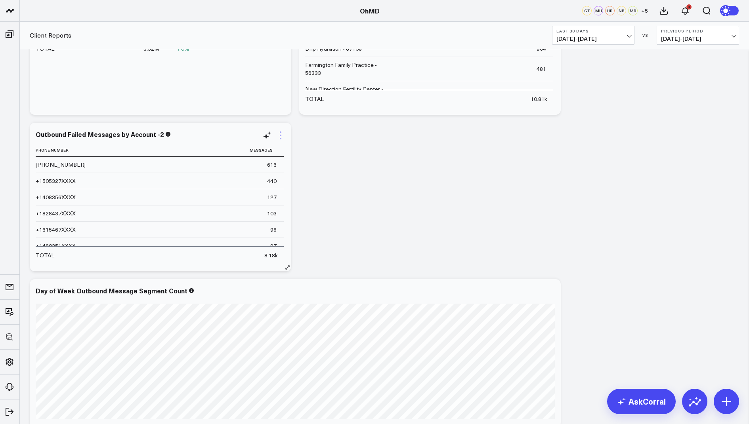
click at [282, 136] on icon at bounding box center [281, 136] width 10 height 10
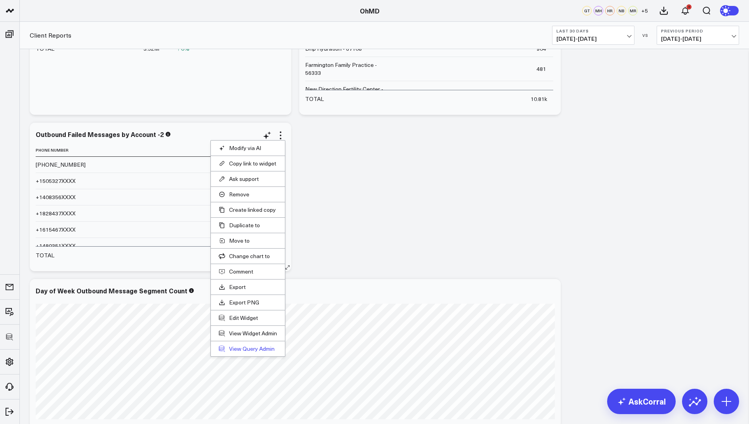
click at [244, 348] on link "View Query Admin" at bounding box center [248, 349] width 58 height 7
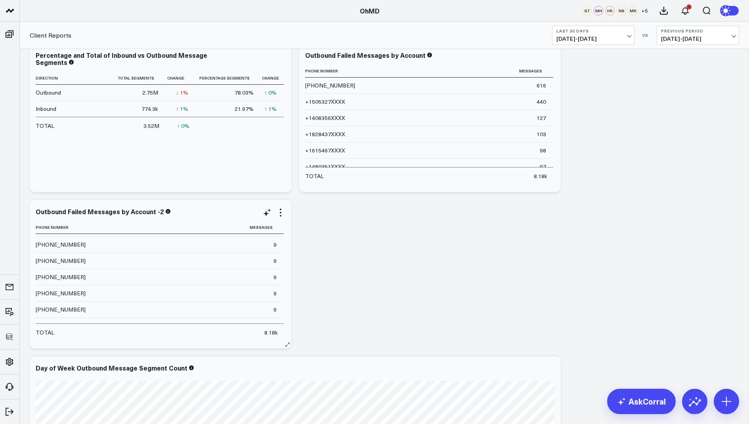
scroll to position [965, 0]
click at [280, 210] on icon at bounding box center [281, 213] width 10 height 10
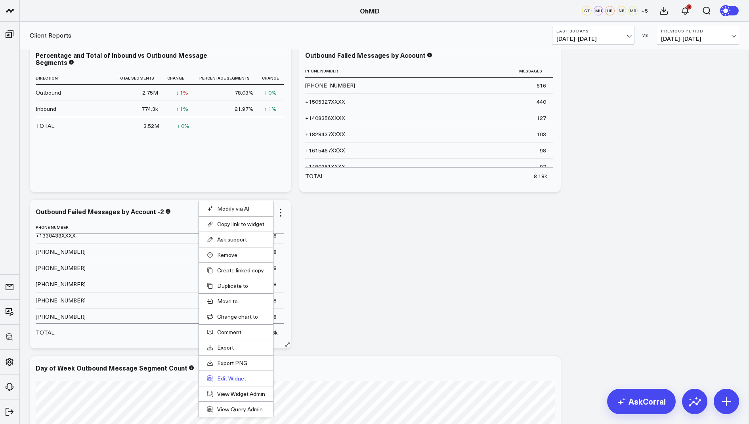
click at [227, 377] on button "Edit Widget" at bounding box center [236, 378] width 58 height 7
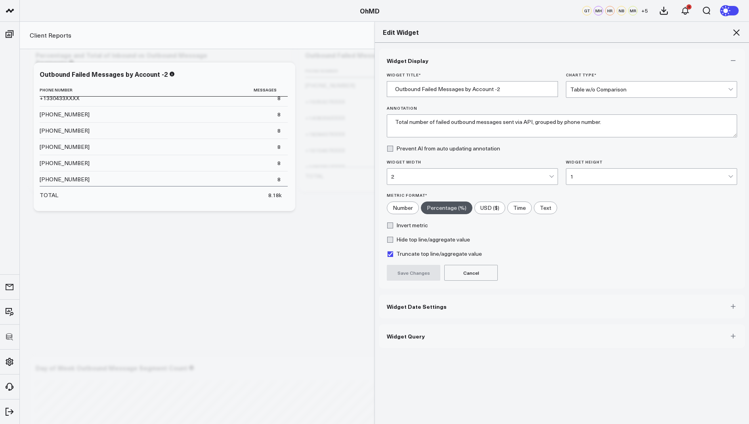
click at [428, 326] on button "Widget Query" at bounding box center [562, 337] width 366 height 24
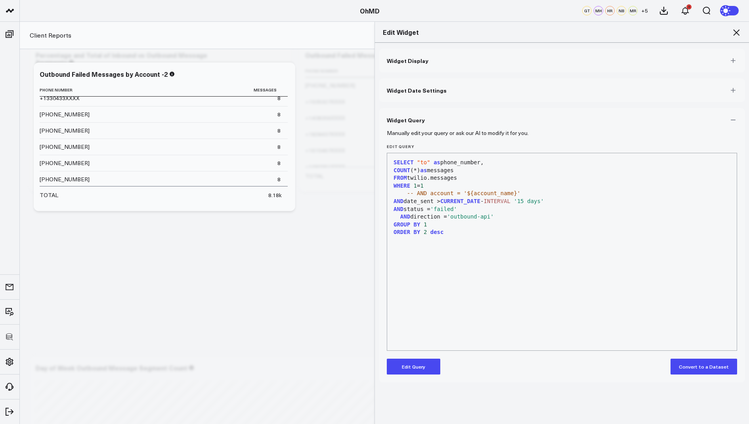
click at [405, 371] on button "Edit Query" at bounding box center [414, 367] width 54 height 16
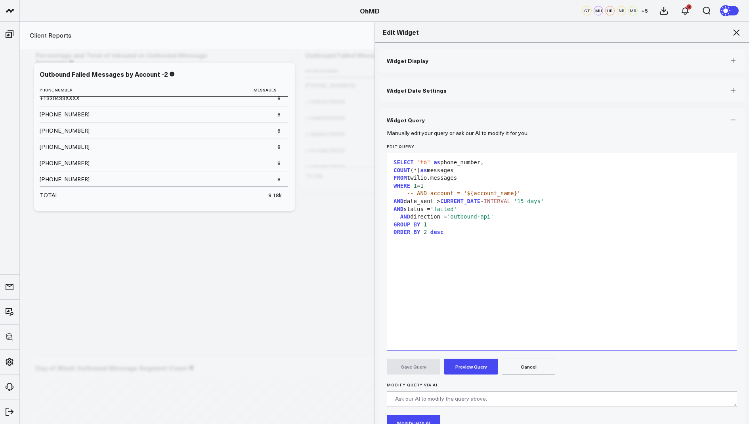
click at [495, 165] on div "SELECT "to" as phone_number," at bounding box center [562, 163] width 342 height 8
click at [435, 223] on div "GROUP BY 1" at bounding box center [562, 225] width 342 height 8
click at [426, 232] on span "2" at bounding box center [425, 232] width 3 height 6
click at [475, 367] on button "Preview Query" at bounding box center [471, 367] width 54 height 16
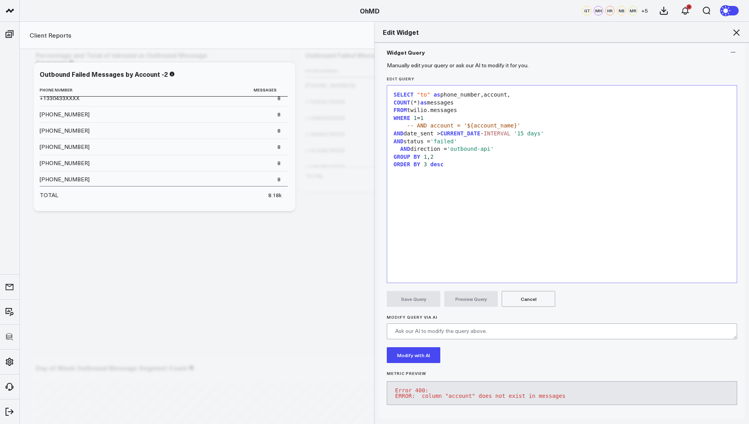
click at [732, 32] on icon at bounding box center [737, 33] width 10 height 10
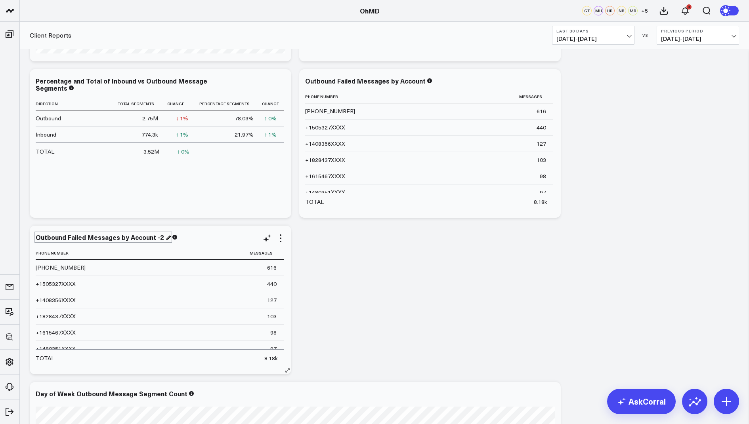
click at [141, 236] on div "Outbound Failed Messages by Account -2" at bounding box center [103, 237] width 135 height 9
drag, startPoint x: 160, startPoint y: 238, endPoint x: 128, endPoint y: 240, distance: 31.8
click at [128, 240] on div "Outbound Failed Messages by Account -2" at bounding box center [101, 237] width 130 height 9
click at [549, 77] on icon at bounding box center [550, 82] width 10 height 10
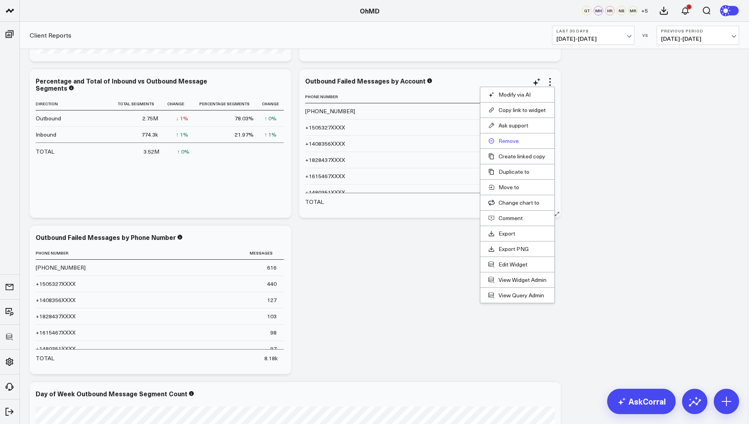
click at [513, 140] on button "Remove" at bounding box center [517, 141] width 58 height 7
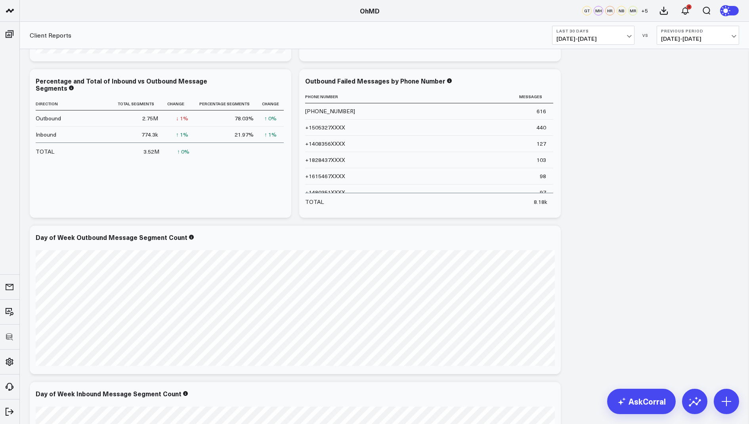
scroll to position [793, 0]
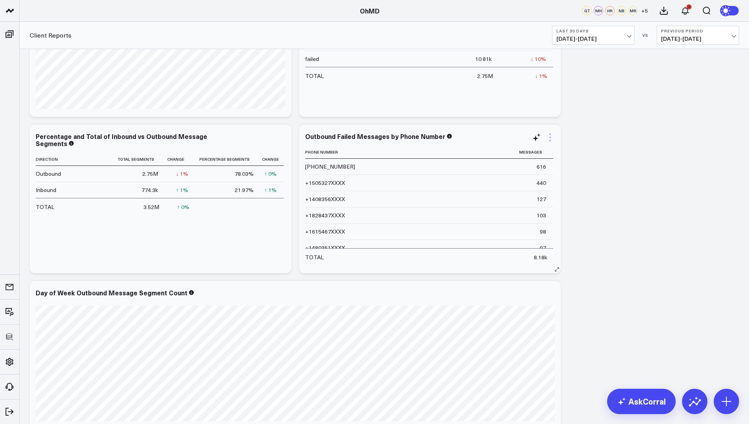
click at [550, 135] on icon at bounding box center [550, 138] width 10 height 10
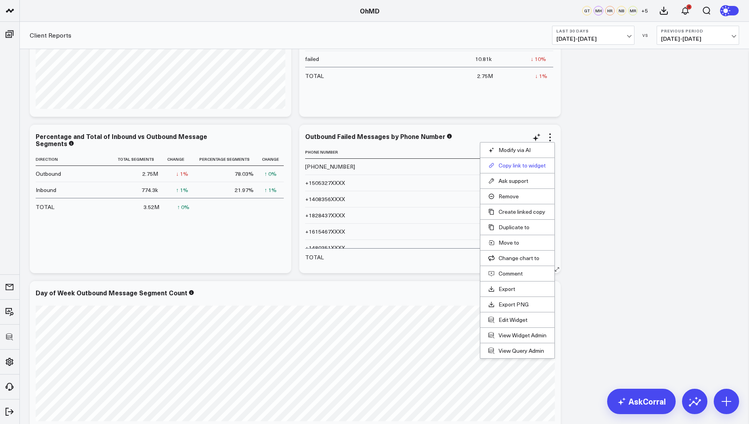
click at [517, 164] on button "Copy link to widget" at bounding box center [517, 165] width 58 height 7
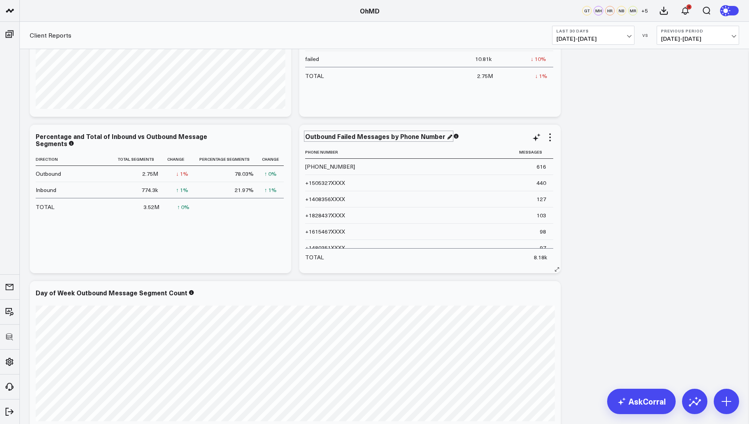
click at [411, 134] on div "Outbound Failed Messages by Phone Number" at bounding box center [378, 136] width 147 height 9
click at [413, 139] on div "Outbound Failed Messages by Phone Number" at bounding box center [376, 136] width 142 height 9
click at [415, 138] on div "Outbound Failed Messages by Phone Number" at bounding box center [376, 136] width 142 height 9
click at [551, 136] on icon at bounding box center [550, 138] width 10 height 10
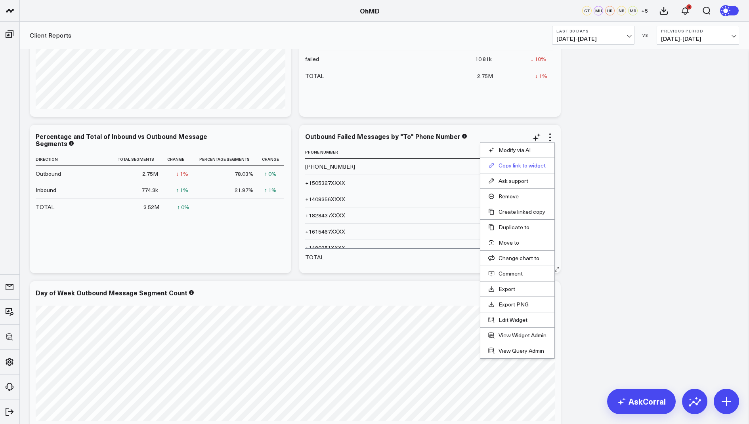
click at [510, 167] on button "Copy link to widget" at bounding box center [517, 165] width 58 height 7
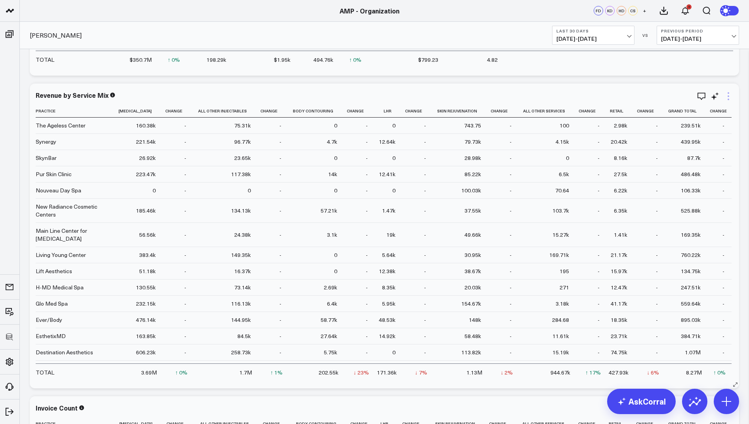
click at [729, 93] on icon at bounding box center [729, 97] width 10 height 10
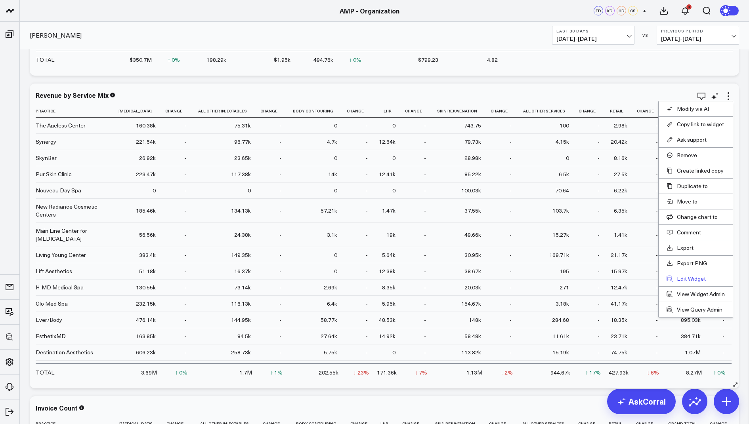
click at [683, 277] on button "Edit Widget" at bounding box center [696, 278] width 58 height 7
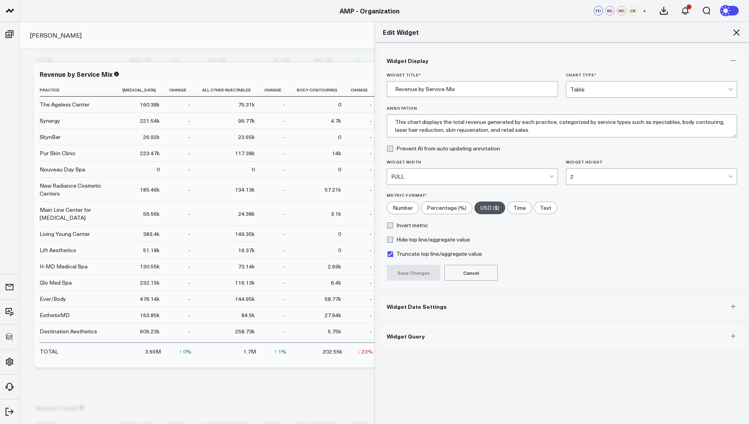
click at [412, 335] on span "Widget Query" at bounding box center [406, 336] width 38 height 6
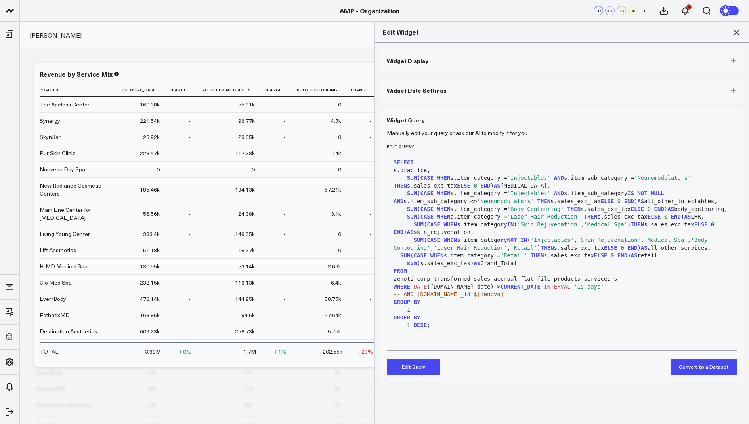
scroll to position [600, 0]
click at [736, 27] on div "Edit Widget" at bounding box center [562, 32] width 374 height 21
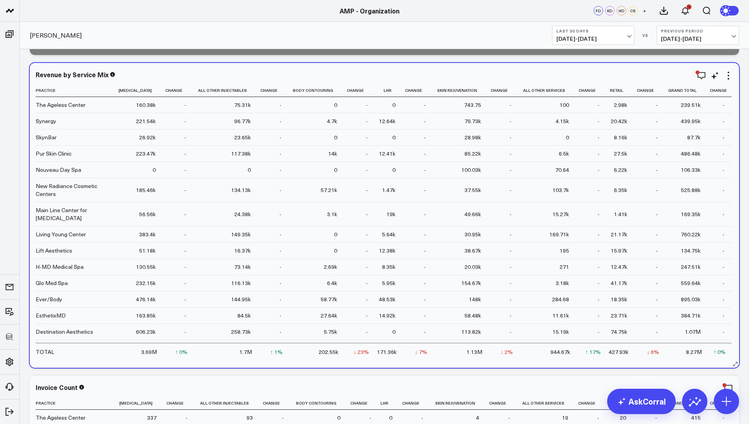
click at [727, 70] on div "Revenue by Service Mix Practice [MEDICAL_DATA] Change All Other Injectables Cha…" at bounding box center [384, 215] width 709 height 305
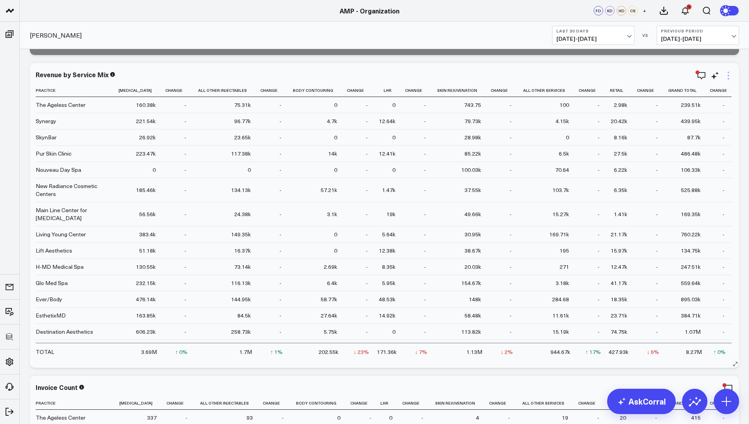
click at [730, 78] on icon at bounding box center [729, 76] width 10 height 10
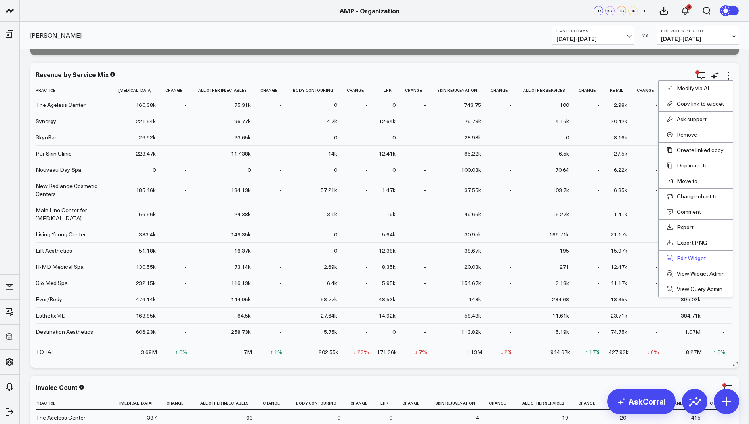
click at [689, 257] on button "Edit Widget" at bounding box center [696, 258] width 58 height 7
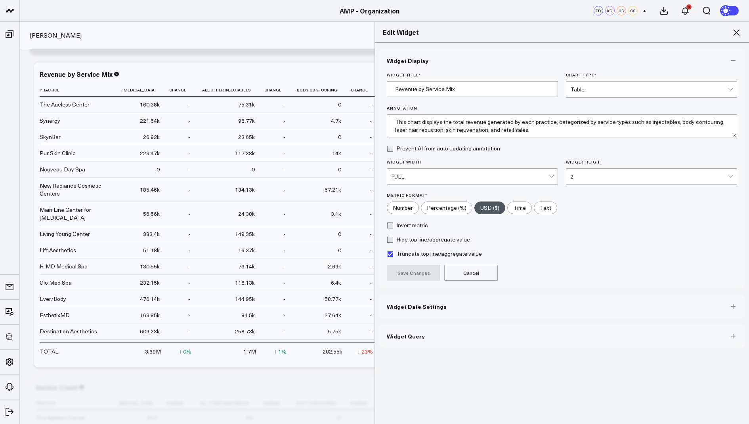
click at [417, 304] on span "Widget Date Settings" at bounding box center [417, 307] width 60 height 6
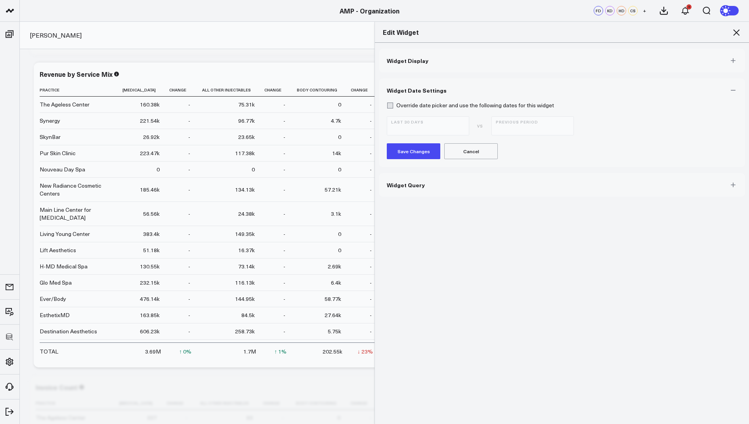
click at [740, 29] on icon at bounding box center [737, 33] width 10 height 10
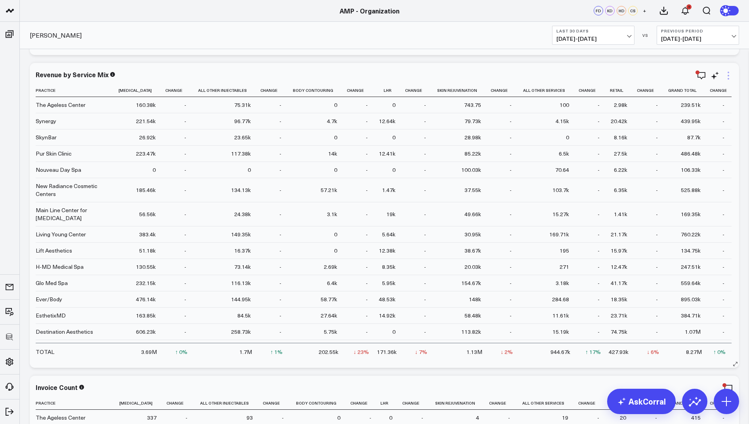
click at [728, 77] on icon at bounding box center [729, 76] width 10 height 10
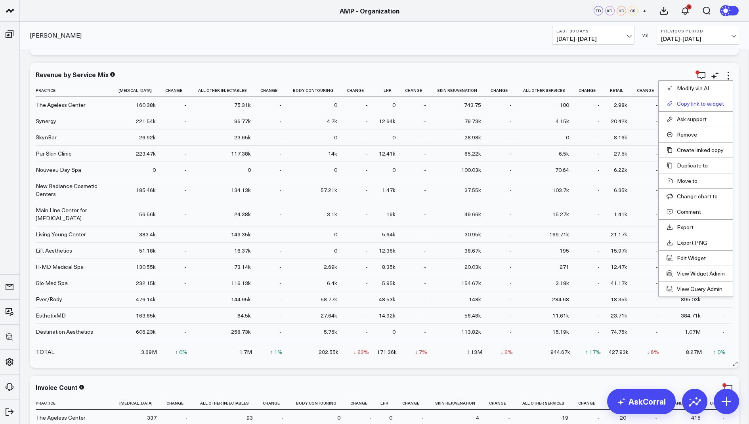
click at [690, 105] on button "Copy link to widget" at bounding box center [696, 103] width 58 height 7
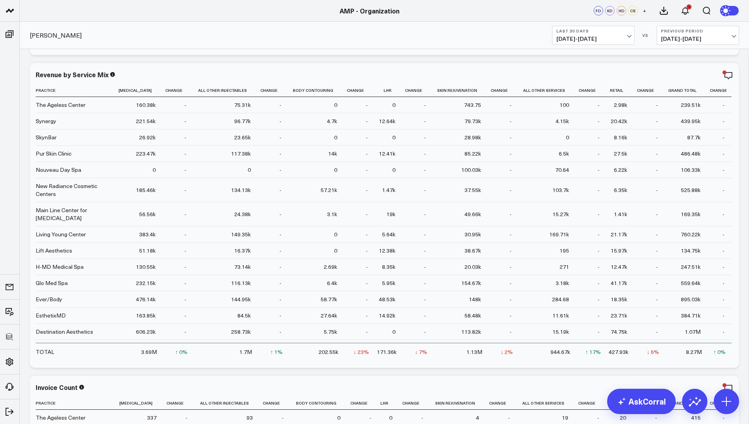
click at [593, 43] on button "Last 30 Days 08/17/25 - 09/15/25" at bounding box center [593, 35] width 82 height 19
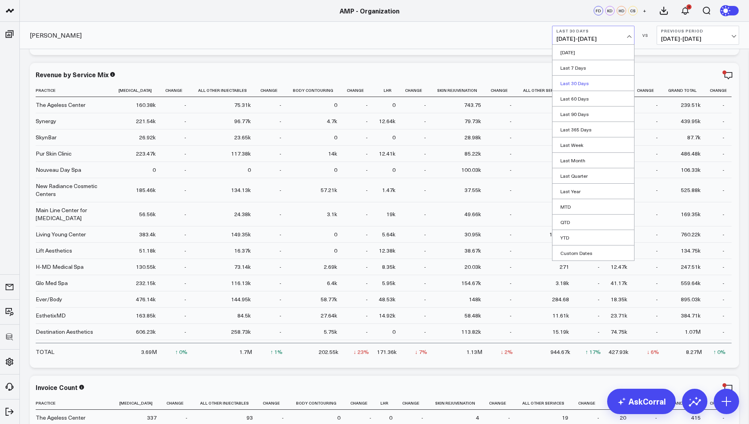
click at [577, 82] on link "Last 30 Days" at bounding box center [594, 83] width 82 height 15
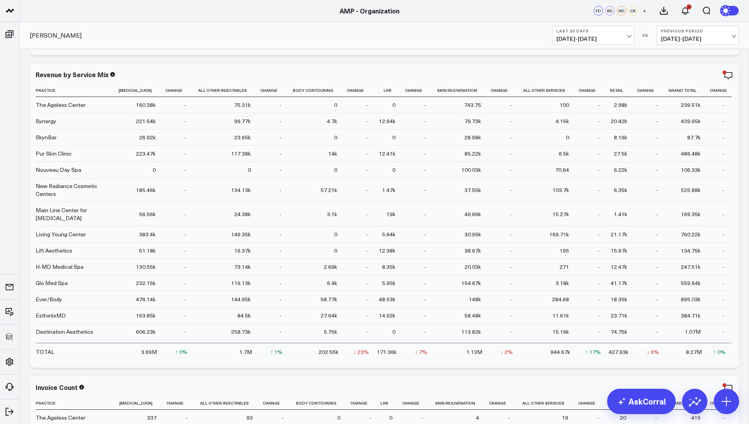
click at [575, 42] on button "Last 30 Days 08/17/25 - 09/15/25" at bounding box center [593, 35] width 82 height 19
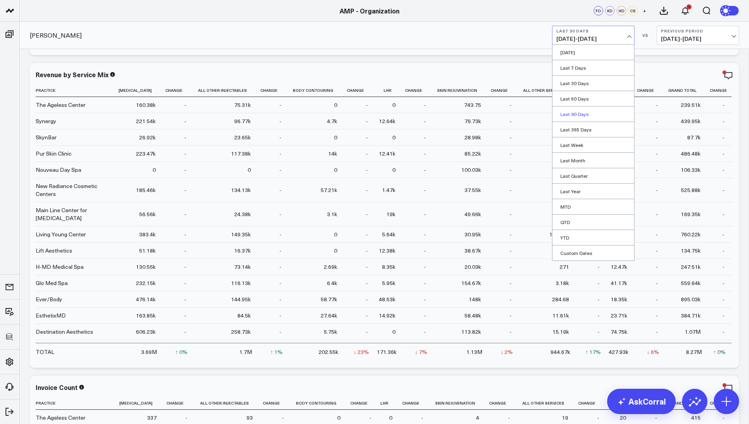
click at [576, 113] on link "Last 90 Days" at bounding box center [594, 114] width 82 height 15
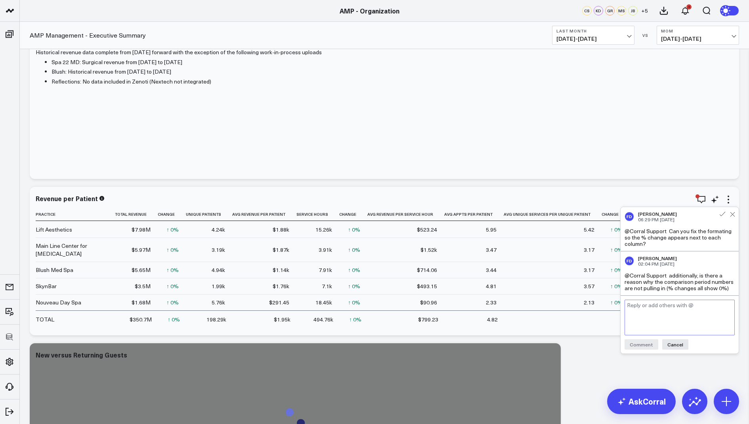
scroll to position [36, 0]
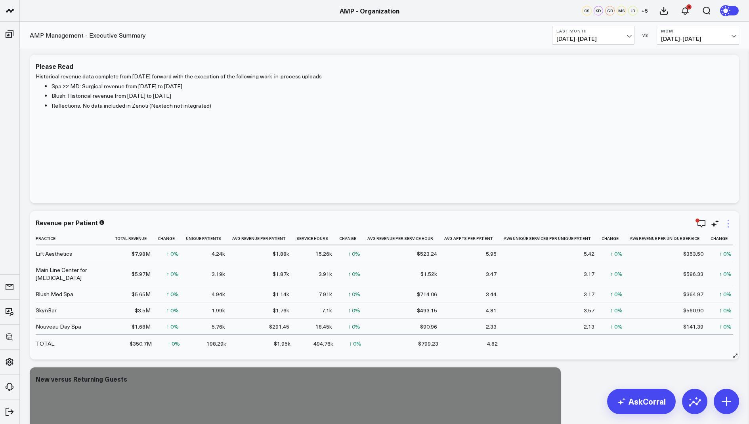
click at [726, 226] on icon at bounding box center [729, 224] width 10 height 10
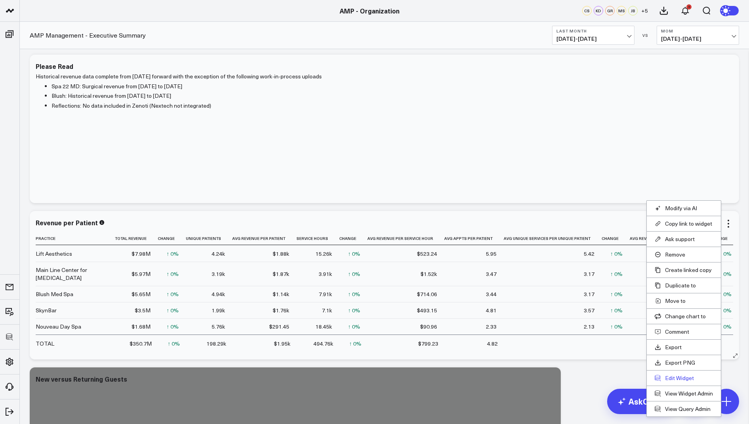
click at [669, 375] on button "Edit Widget" at bounding box center [684, 378] width 58 height 7
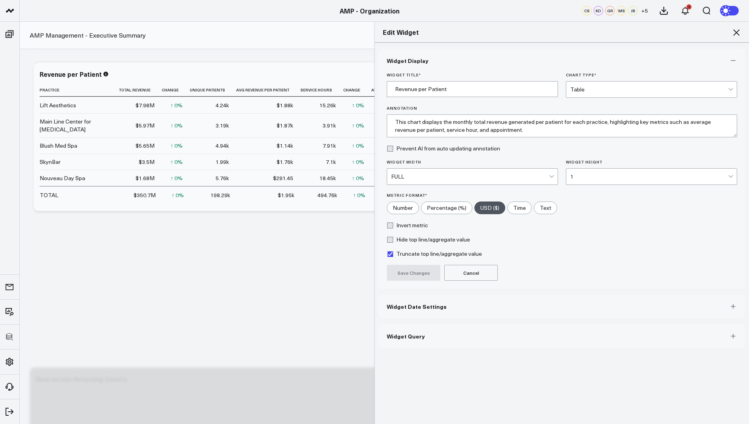
click at [407, 339] on button "Widget Query" at bounding box center [562, 337] width 366 height 24
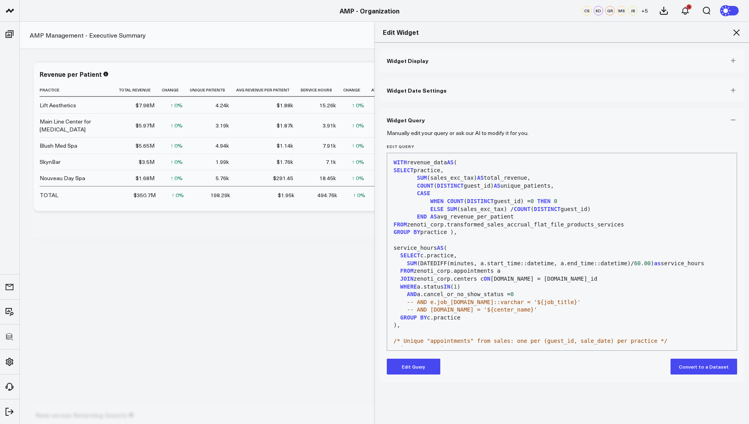
click at [737, 31] on icon at bounding box center [737, 33] width 10 height 10
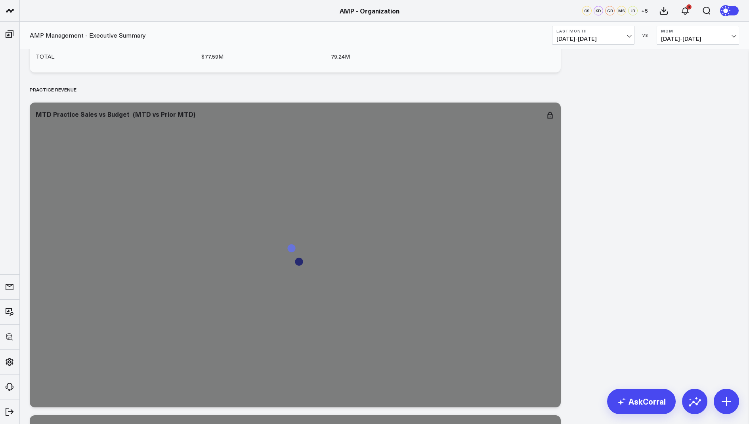
scroll to position [792, 0]
